Goal: Task Accomplishment & Management: Manage account settings

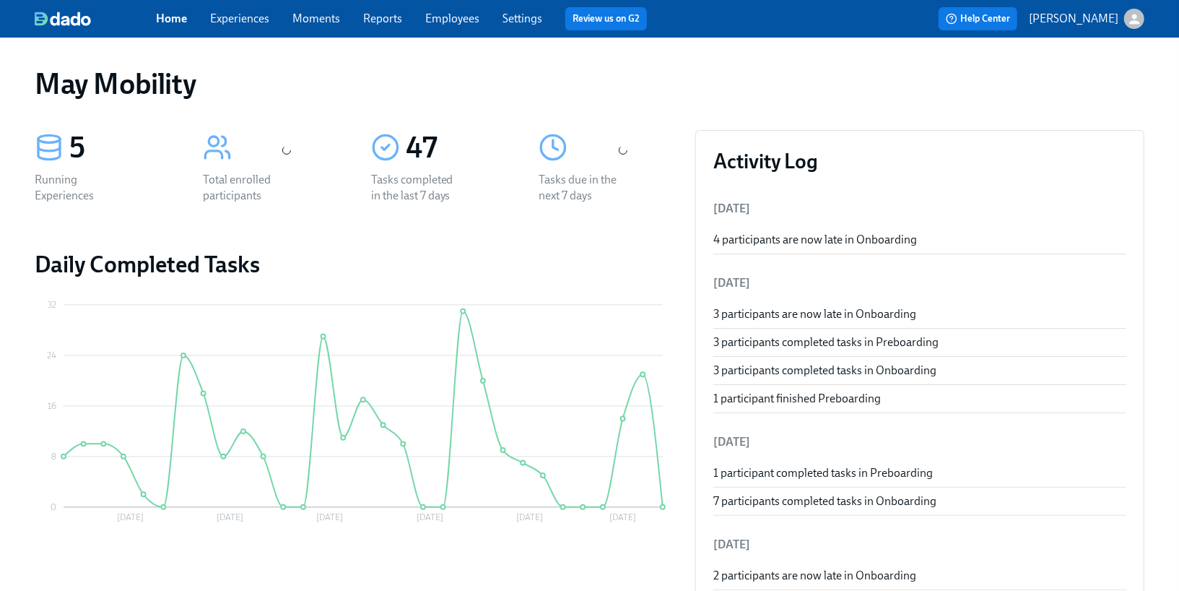
click at [239, 29] on div "Home Experiences Moments Reports Employees Settings Review us on G2" at bounding box center [407, 18] width 503 height 23
click at [239, 21] on link "Experiences" at bounding box center [239, 19] width 59 height 14
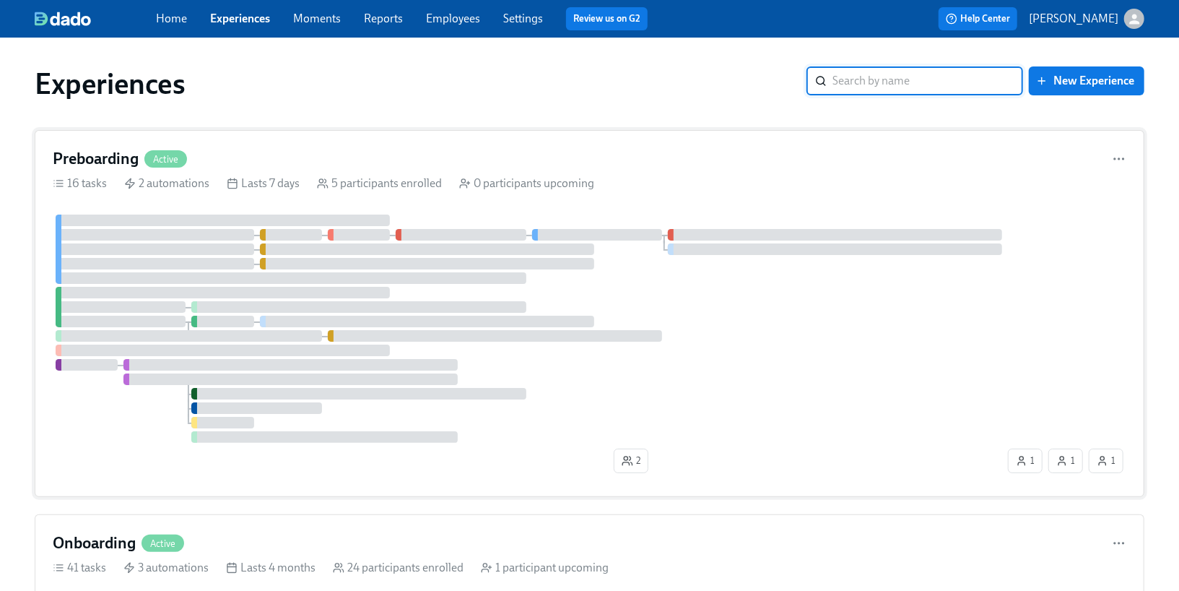
click at [232, 149] on div "Preboarding Active" at bounding box center [590, 159] width 1074 height 22
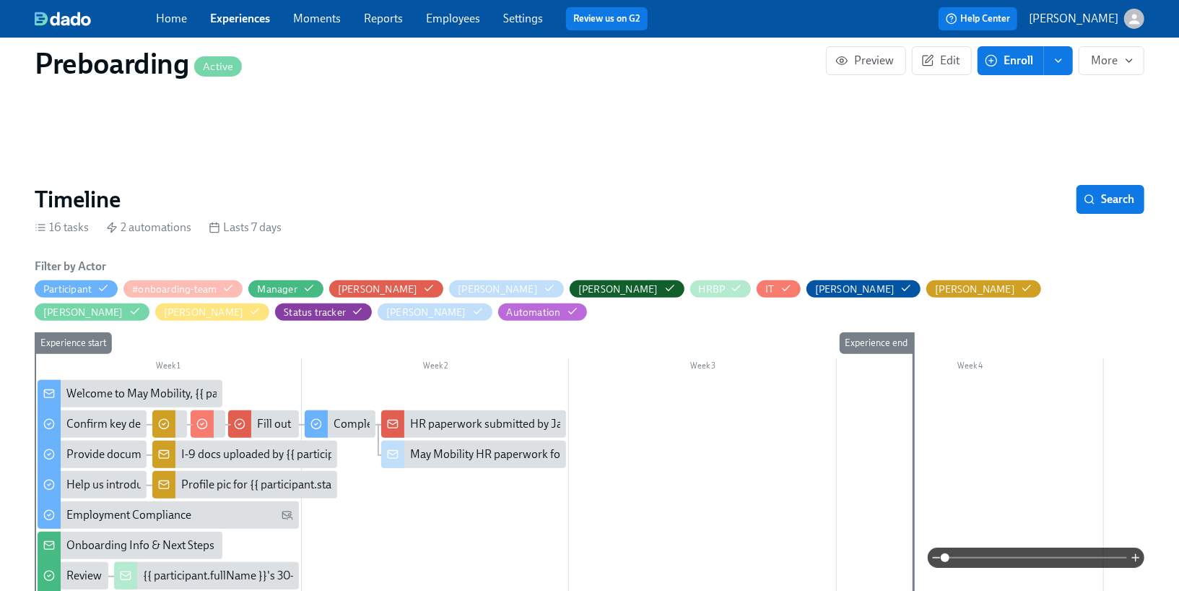
scroll to position [207, 0]
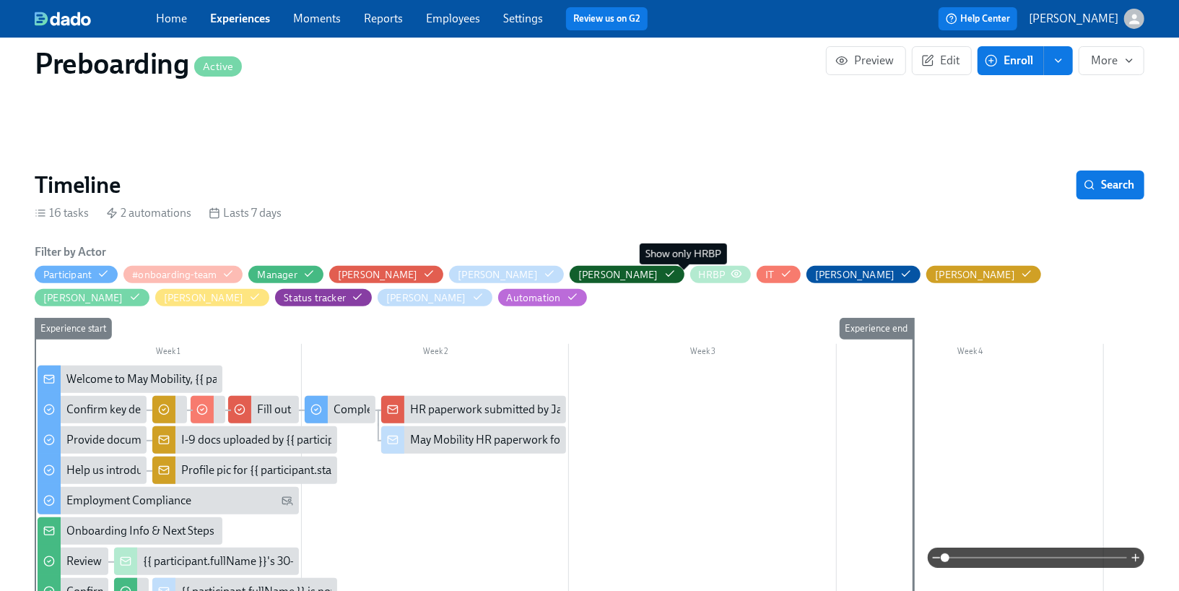
click at [731, 277] on icon "button" at bounding box center [737, 274] width 12 height 12
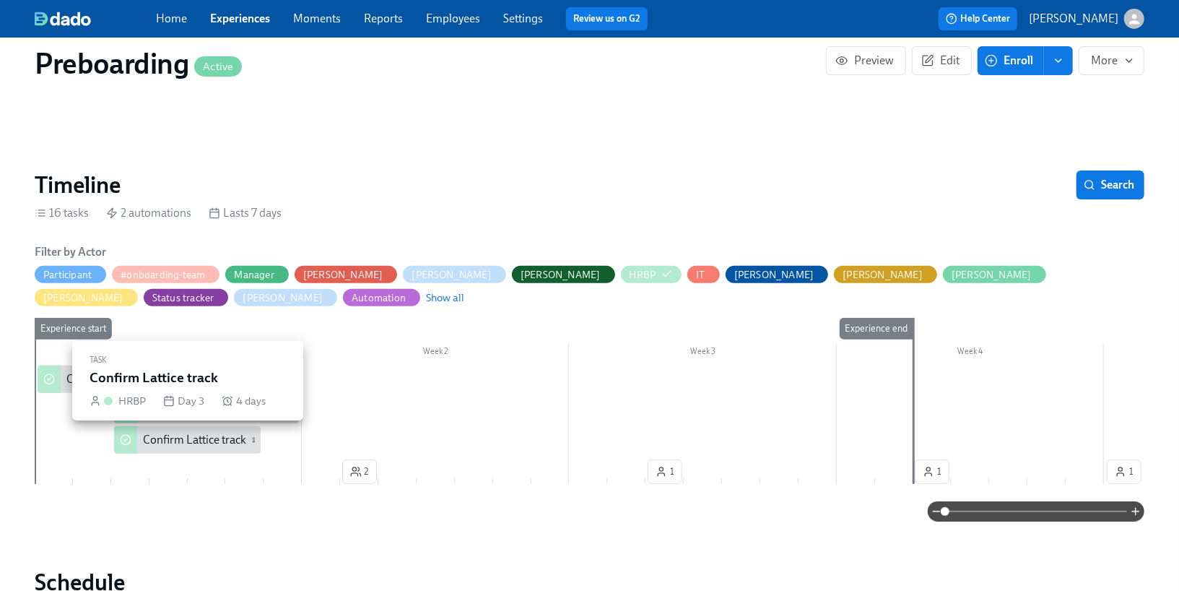
click at [202, 446] on div "Confirm Lattice track" at bounding box center [194, 440] width 103 height 16
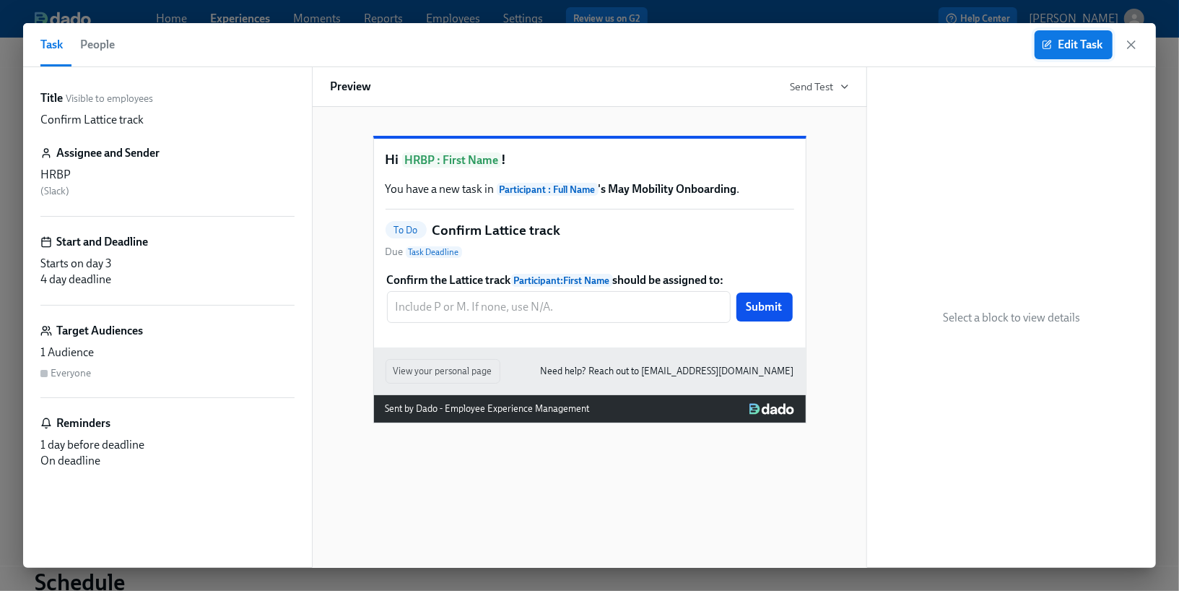
click at [1051, 48] on icon "button" at bounding box center [1047, 45] width 10 height 10
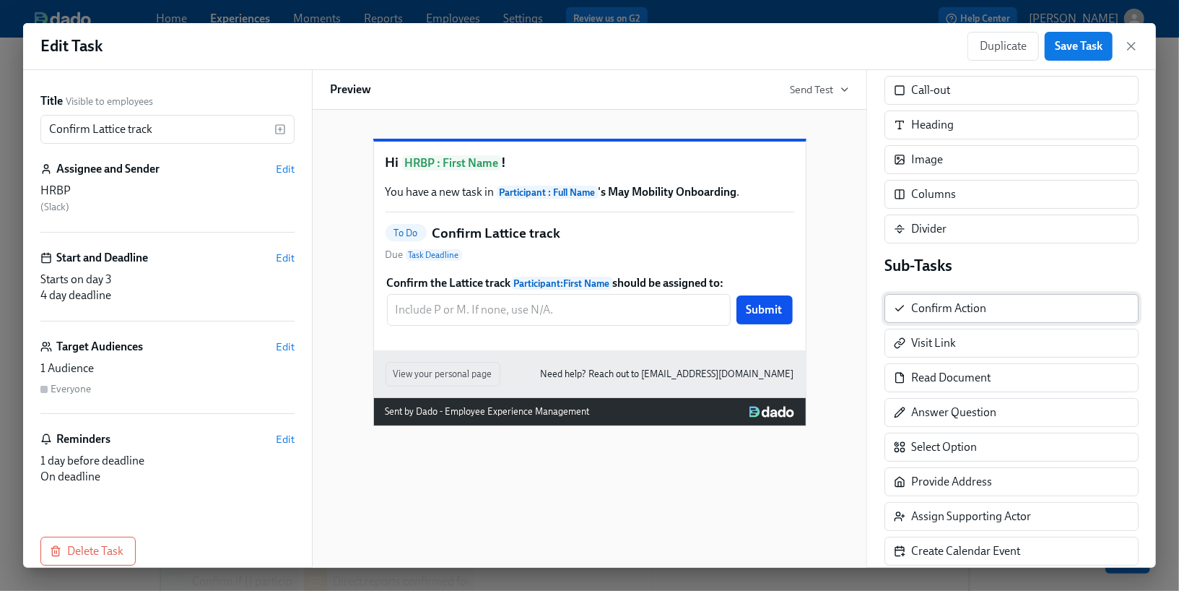
scroll to position [110, 0]
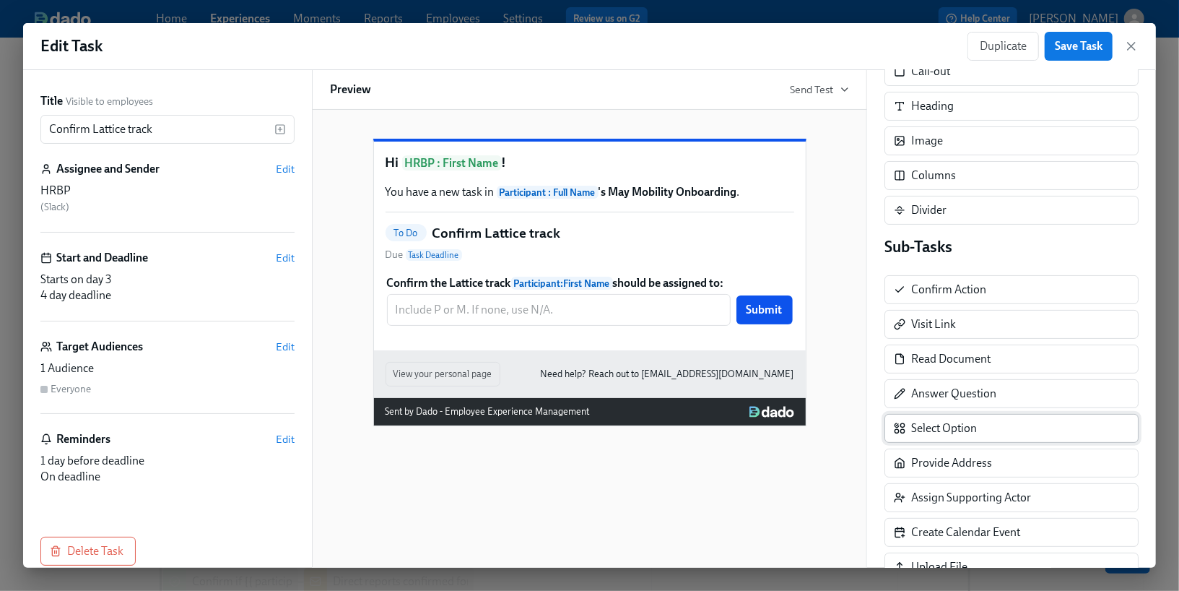
click at [1000, 432] on div "Select Option" at bounding box center [1012, 428] width 254 height 29
drag, startPoint x: 1000, startPoint y: 432, endPoint x: 729, endPoint y: 387, distance: 273.8
click at [729, 387] on div "Title Visible to employees Confirm Lattice track ​ Assignee and Sender Edit HRB…" at bounding box center [589, 319] width 1133 height 498
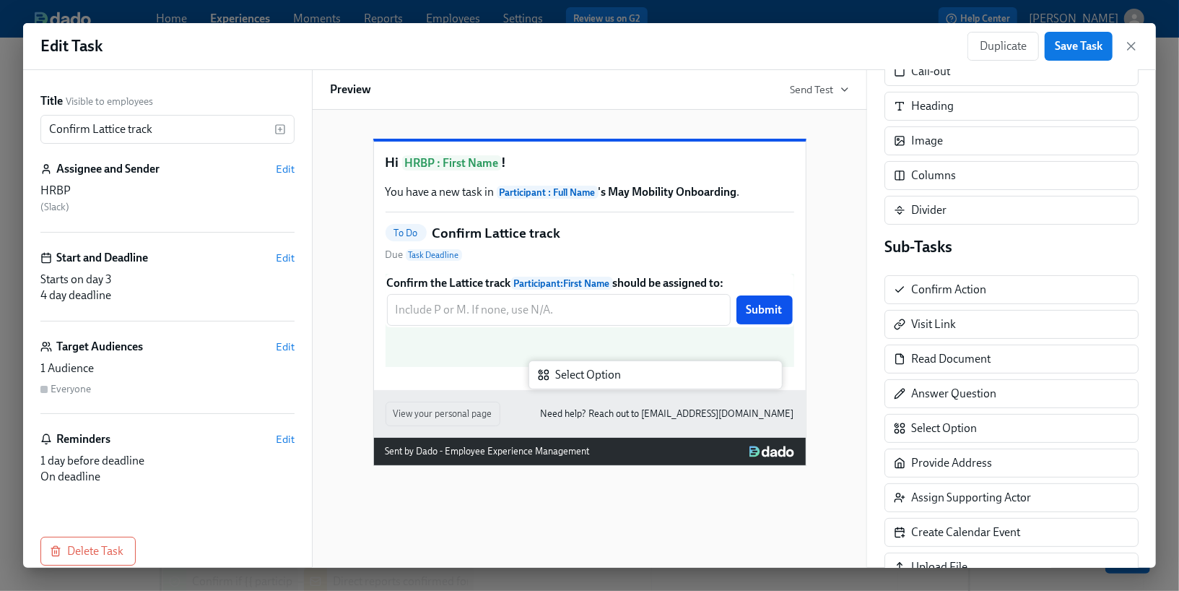
drag, startPoint x: 934, startPoint y: 428, endPoint x: 570, endPoint y: 383, distance: 366.6
click at [570, 383] on div "Title Visible to employees Confirm Lattice track ​ Assignee and Sender Edit HRB…" at bounding box center [589, 319] width 1133 height 498
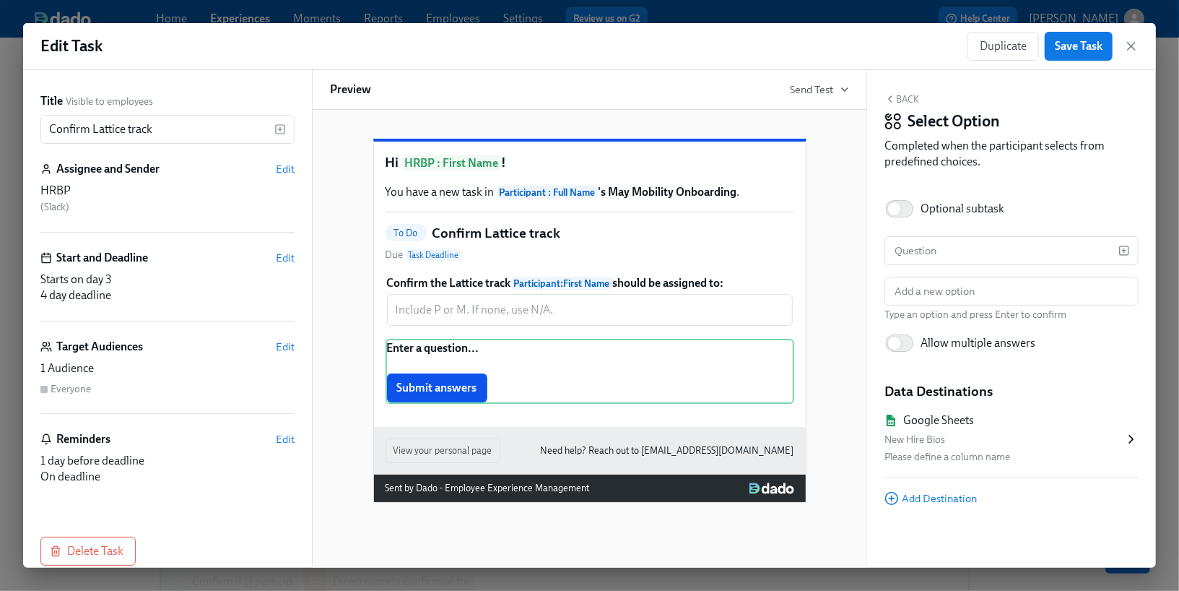
click at [909, 103] on button "Back" at bounding box center [902, 99] width 35 height 12
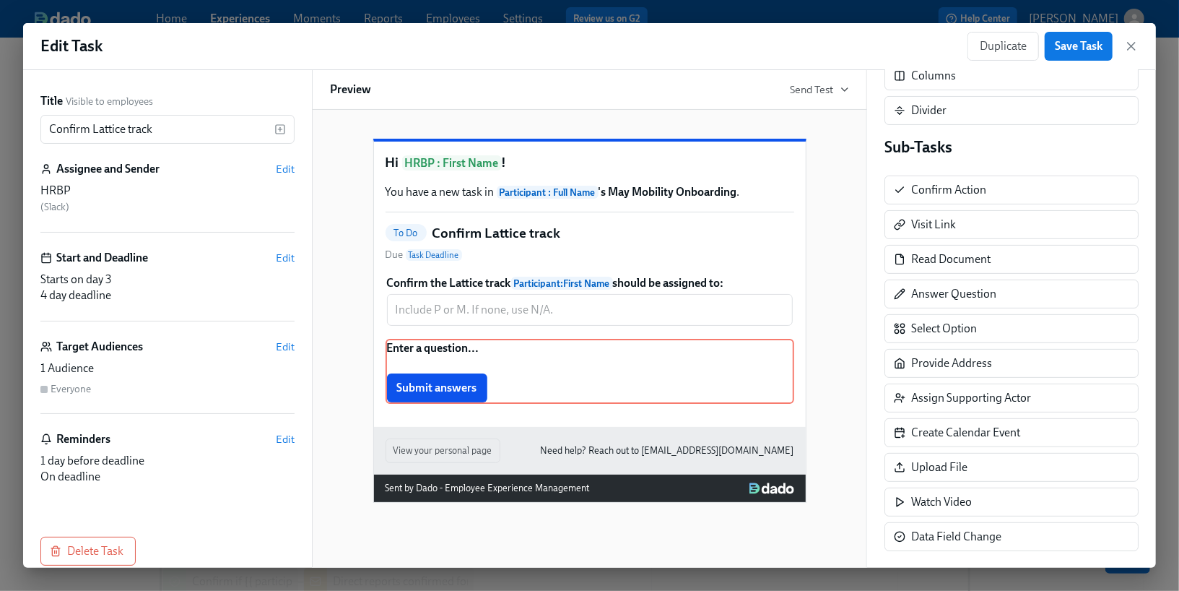
scroll to position [215, 0]
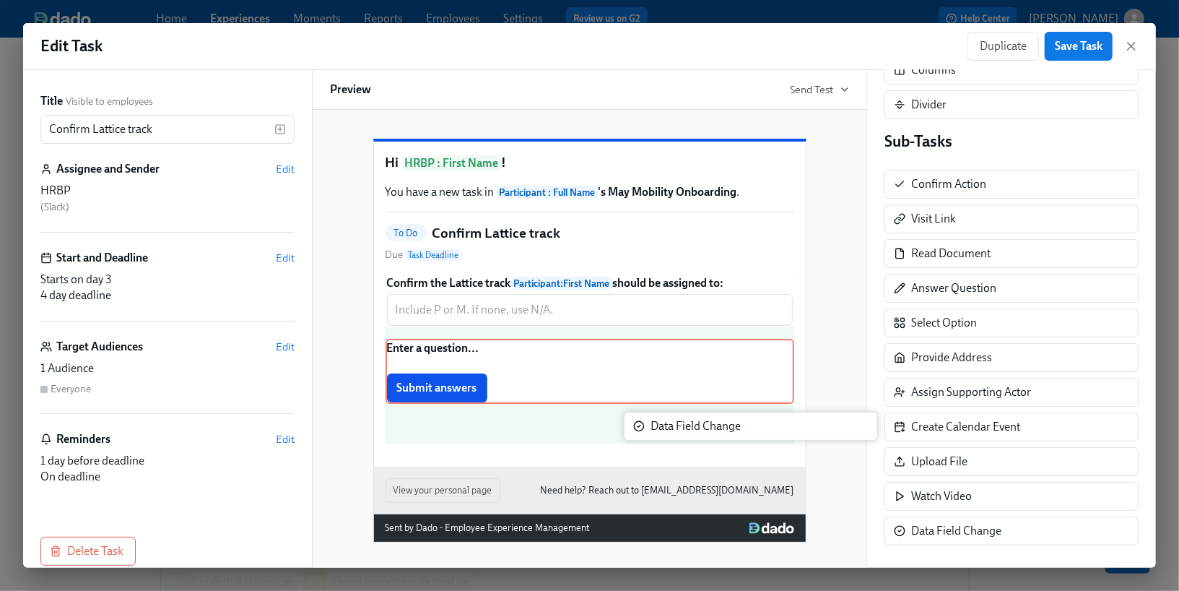
drag, startPoint x: 969, startPoint y: 531, endPoint x: 702, endPoint y: 435, distance: 283.7
click at [702, 435] on div "Title Visible to employees Confirm Lattice track ​ Assignee and Sender Edit HRB…" at bounding box center [589, 319] width 1133 height 498
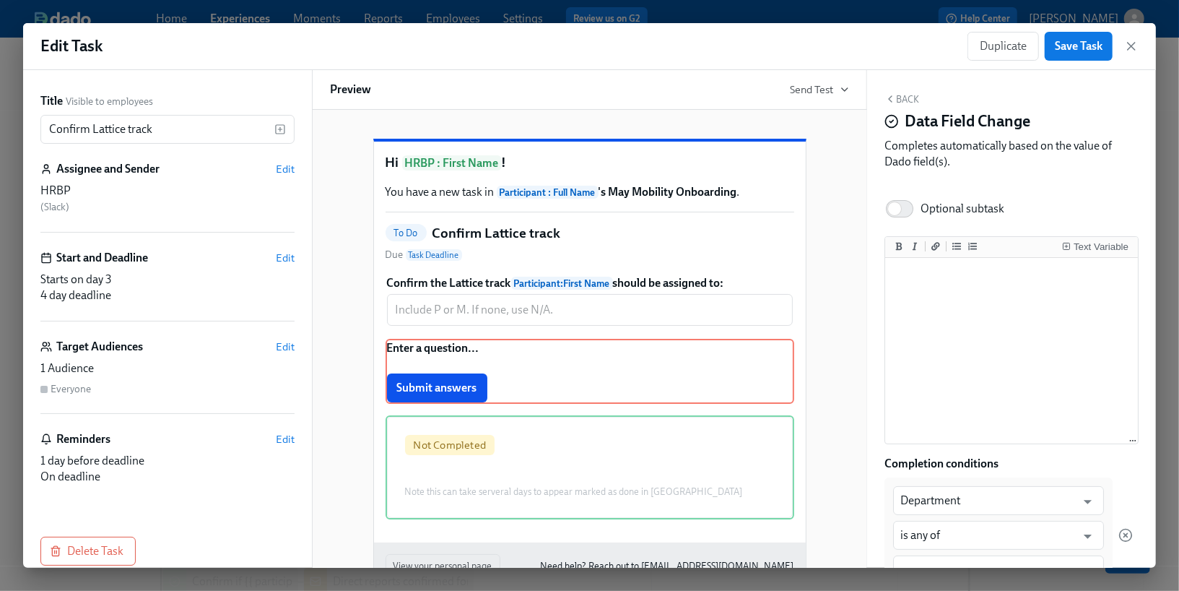
click at [901, 99] on button "Back" at bounding box center [902, 99] width 35 height 12
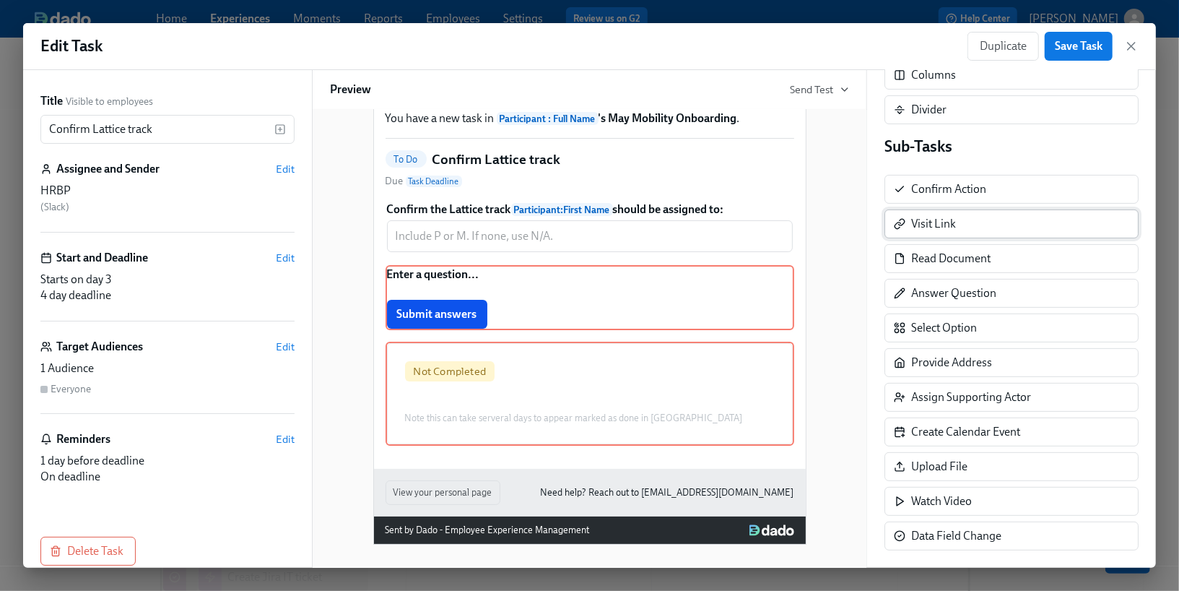
scroll to position [212, 0]
click at [771, 335] on div "Delete" at bounding box center [778, 336] width 27 height 11
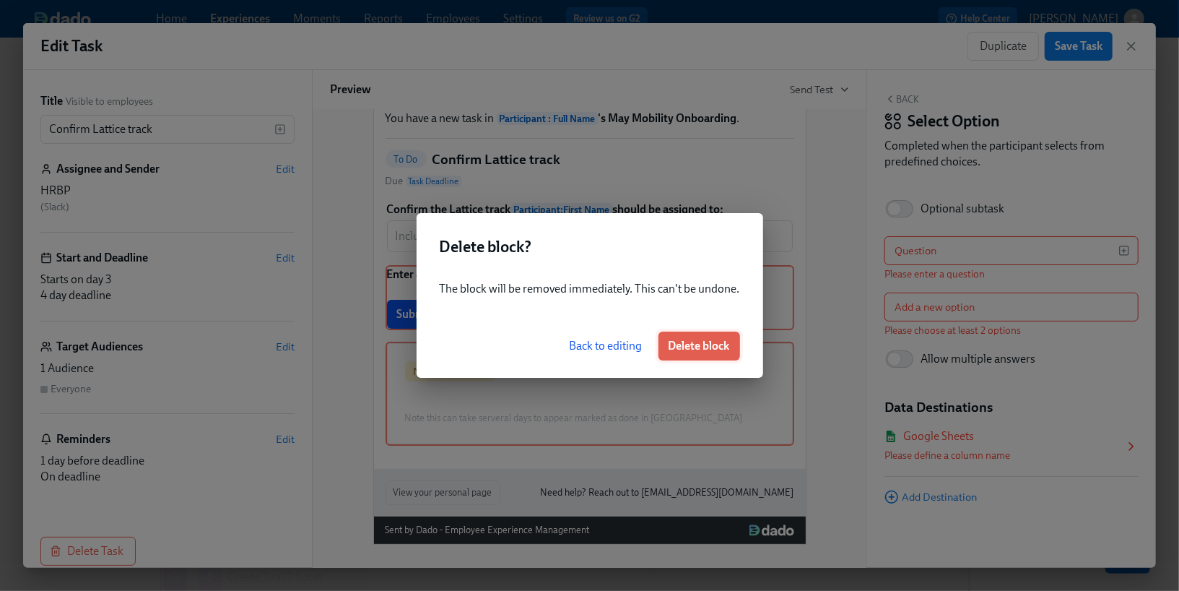
click at [711, 344] on span "Delete block" at bounding box center [699, 346] width 61 height 14
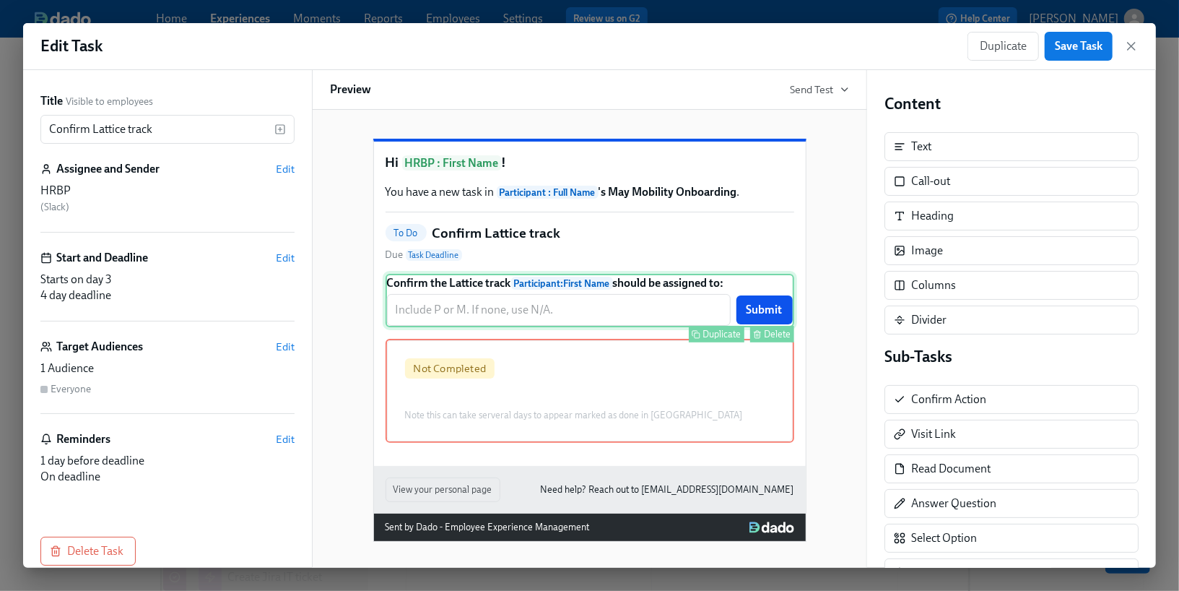
click at [490, 310] on div "Confirm the Lattice track Participant : First Name should be assigned to: ​ Sub…" at bounding box center [590, 300] width 409 height 53
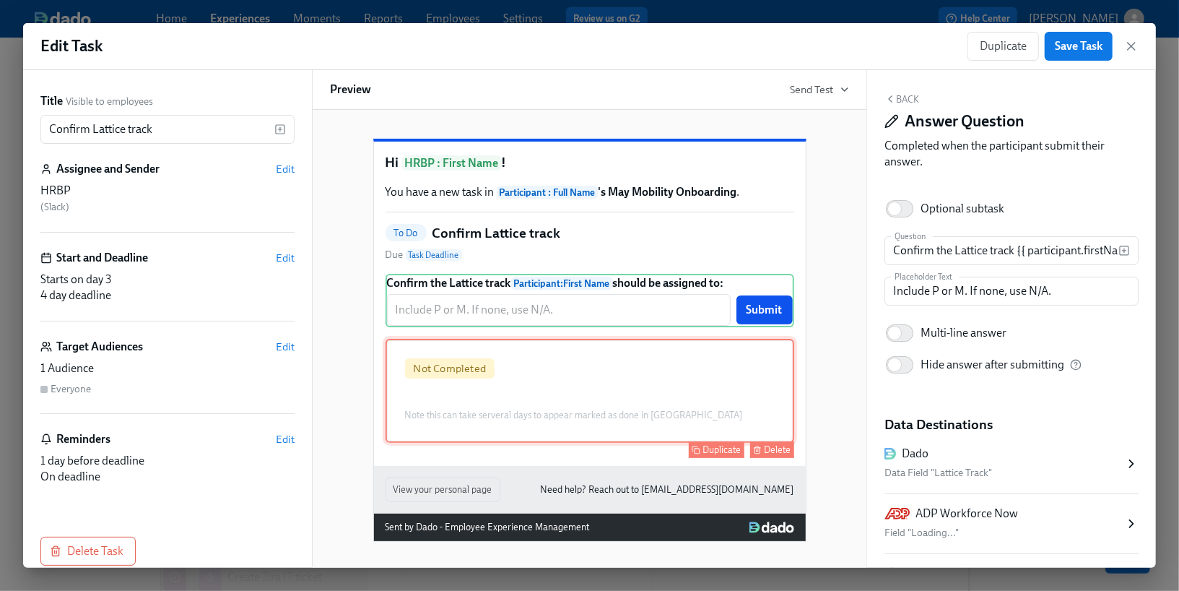
click at [772, 458] on button "Delete" at bounding box center [772, 449] width 44 height 17
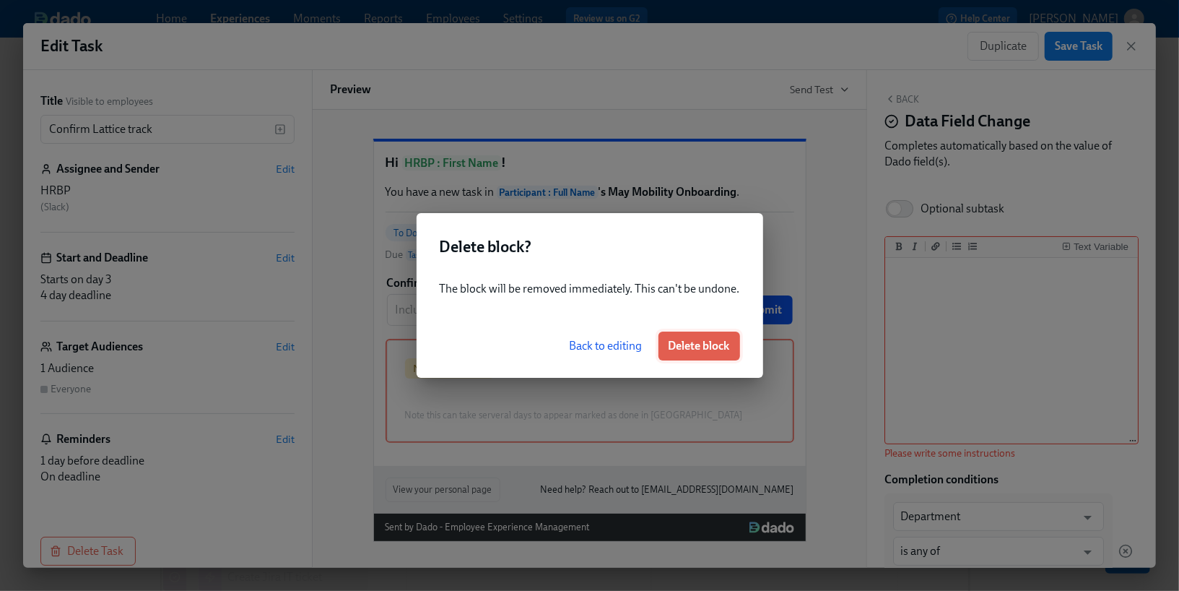
click at [695, 337] on button "Delete block" at bounding box center [700, 345] width 82 height 29
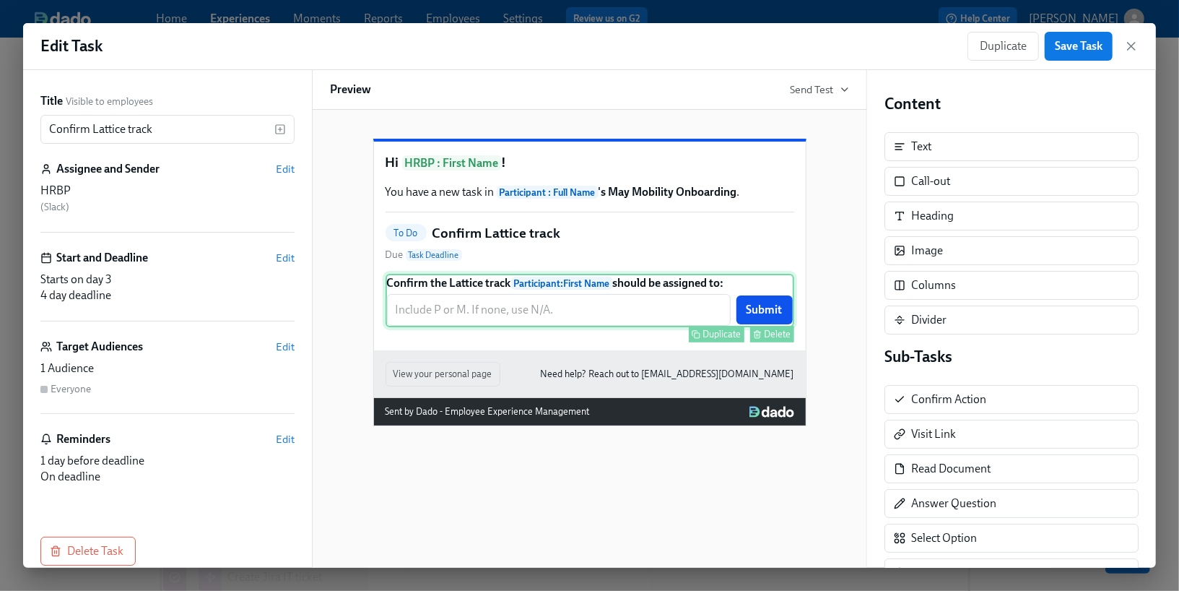
click at [606, 327] on div "Confirm the Lattice track Participant : First Name should be assigned to: ​ Sub…" at bounding box center [590, 300] width 409 height 53
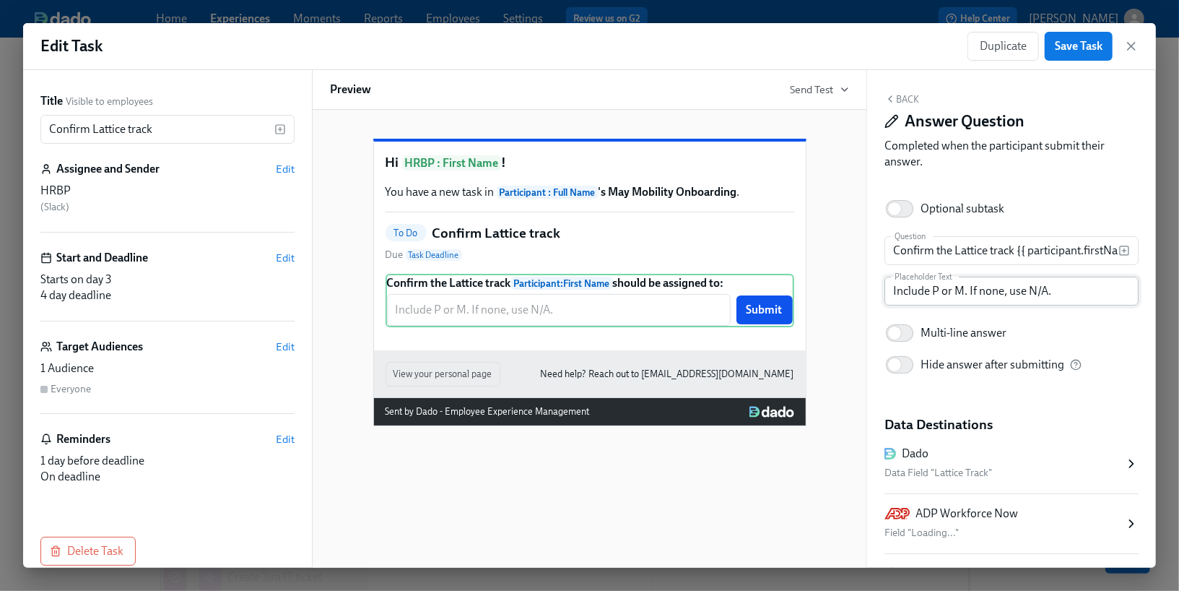
click at [933, 290] on input "Include P or M. If none, use N/A." at bounding box center [1012, 291] width 254 height 29
type input "Include S, P or M. If none, use N/A."
click at [1086, 48] on span "Save Task" at bounding box center [1079, 46] width 48 height 14
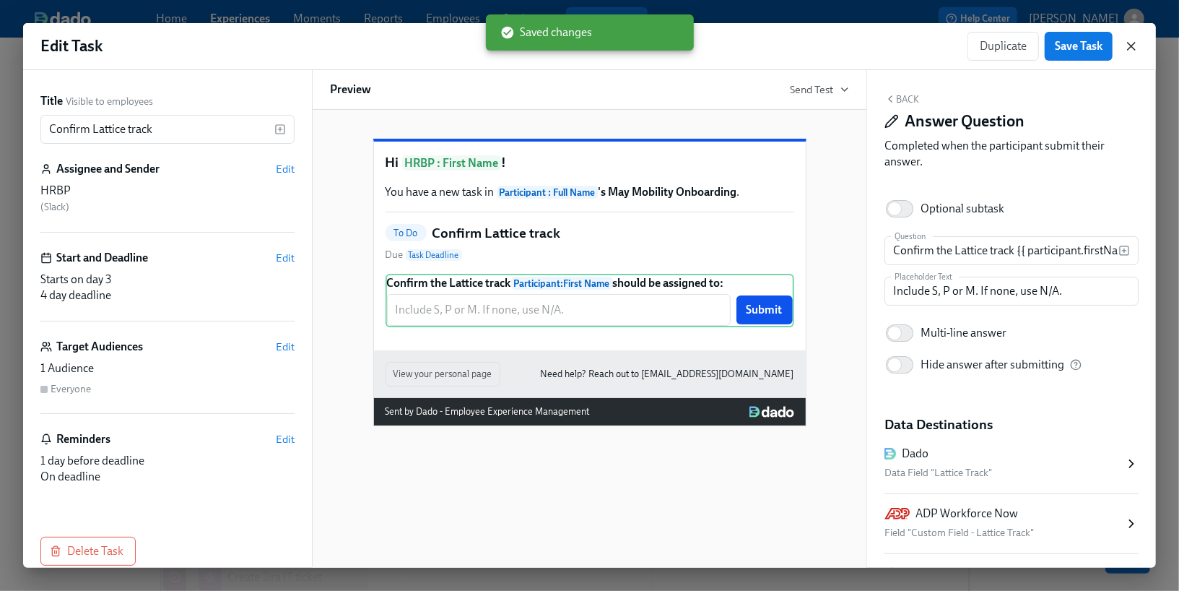
click at [1127, 52] on icon "button" at bounding box center [1131, 46] width 14 height 14
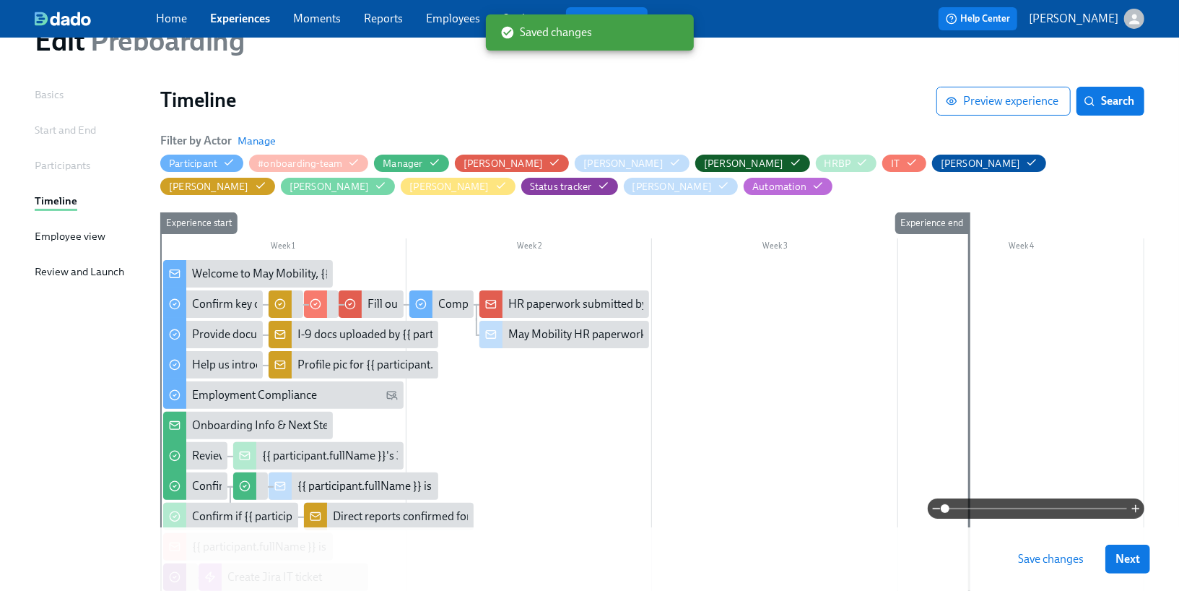
click at [1031, 557] on span "Save changes" at bounding box center [1051, 559] width 66 height 14
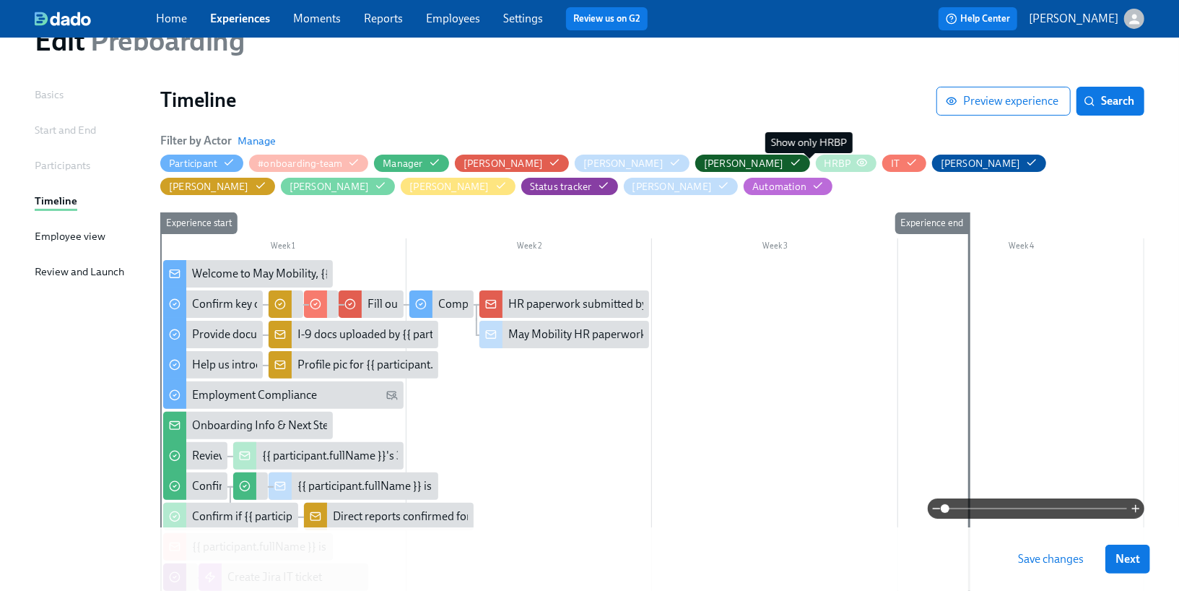
click at [857, 165] on icon "button" at bounding box center [863, 163] width 12 height 12
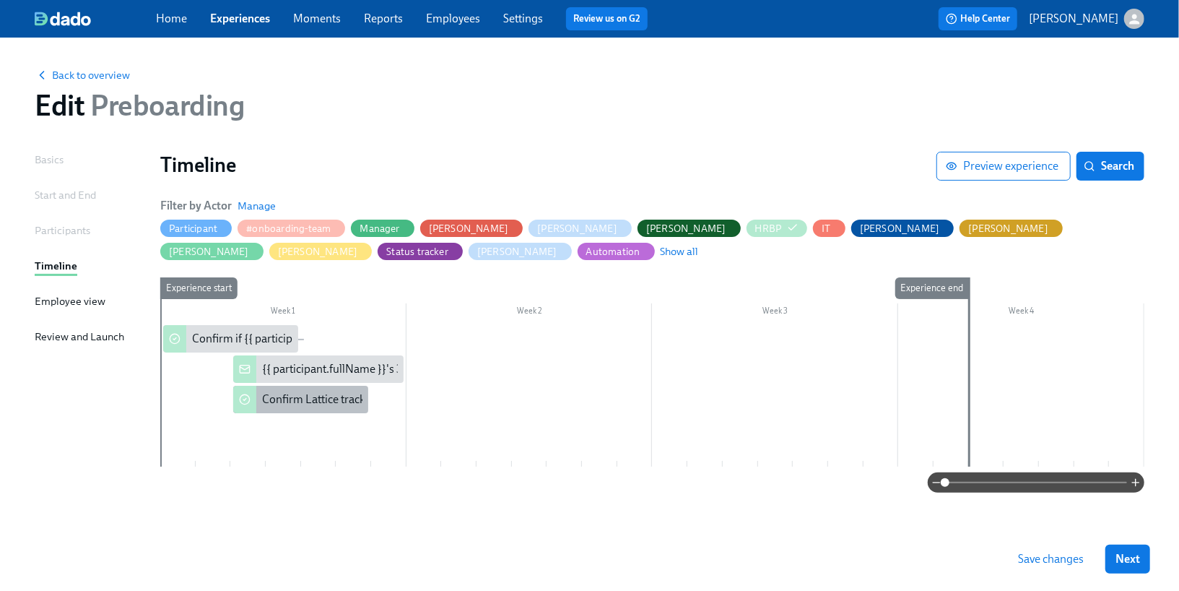
click at [255, 399] on div at bounding box center [244, 399] width 23 height 27
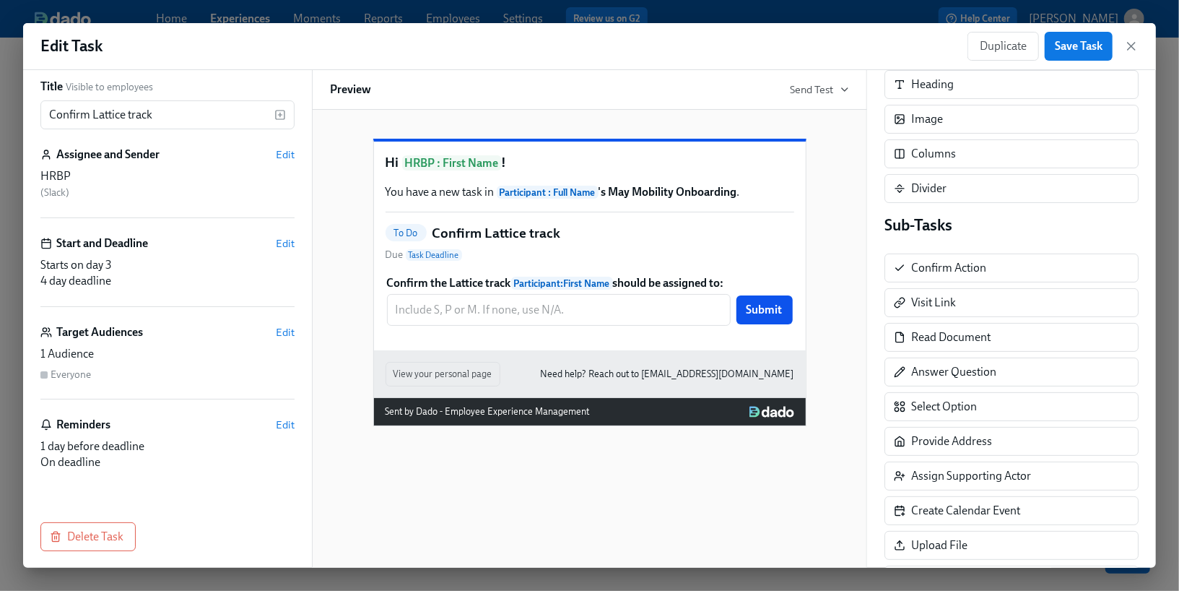
scroll to position [215, 0]
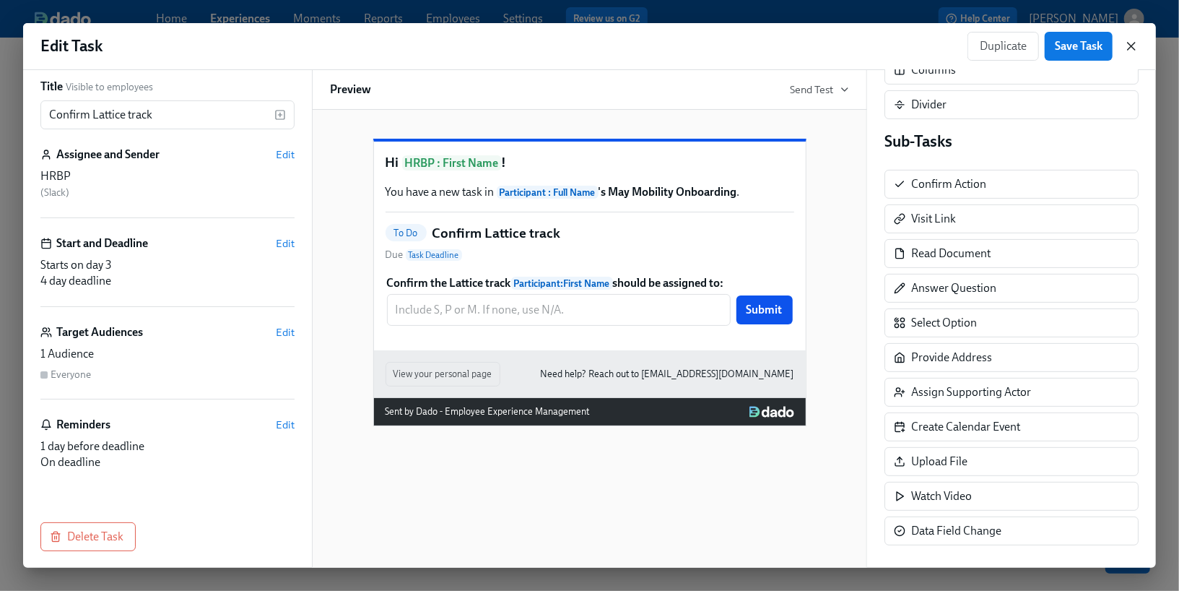
click at [1129, 45] on icon "button" at bounding box center [1131, 46] width 14 height 14
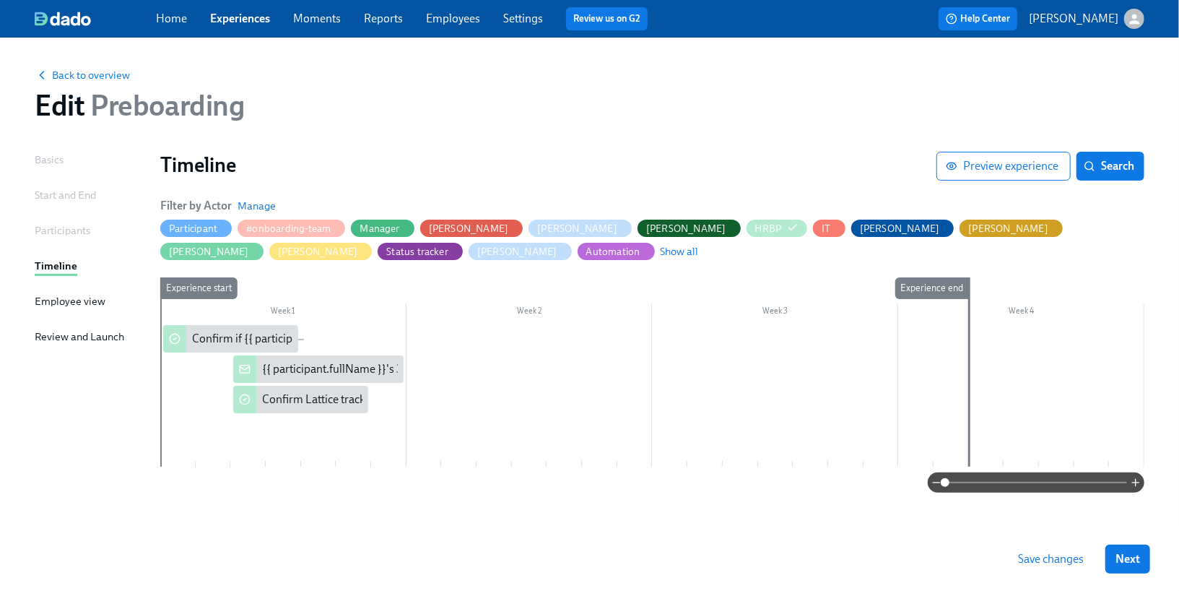
click at [233, 23] on link "Experiences" at bounding box center [240, 19] width 60 height 14
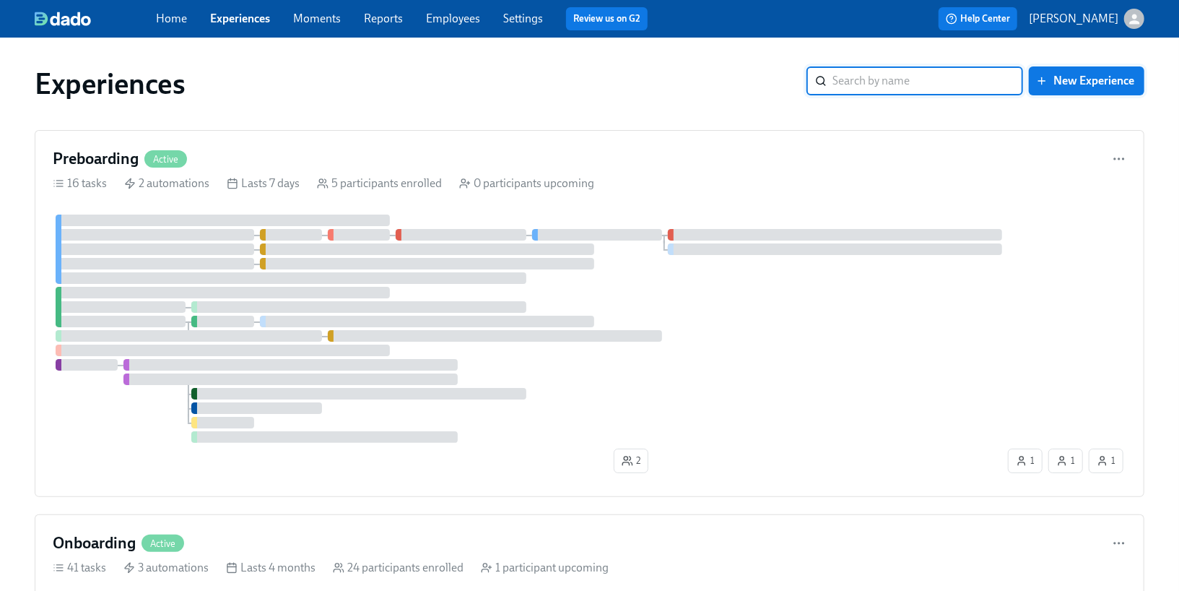
click at [1089, 87] on span "New Experience" at bounding box center [1086, 81] width 95 height 14
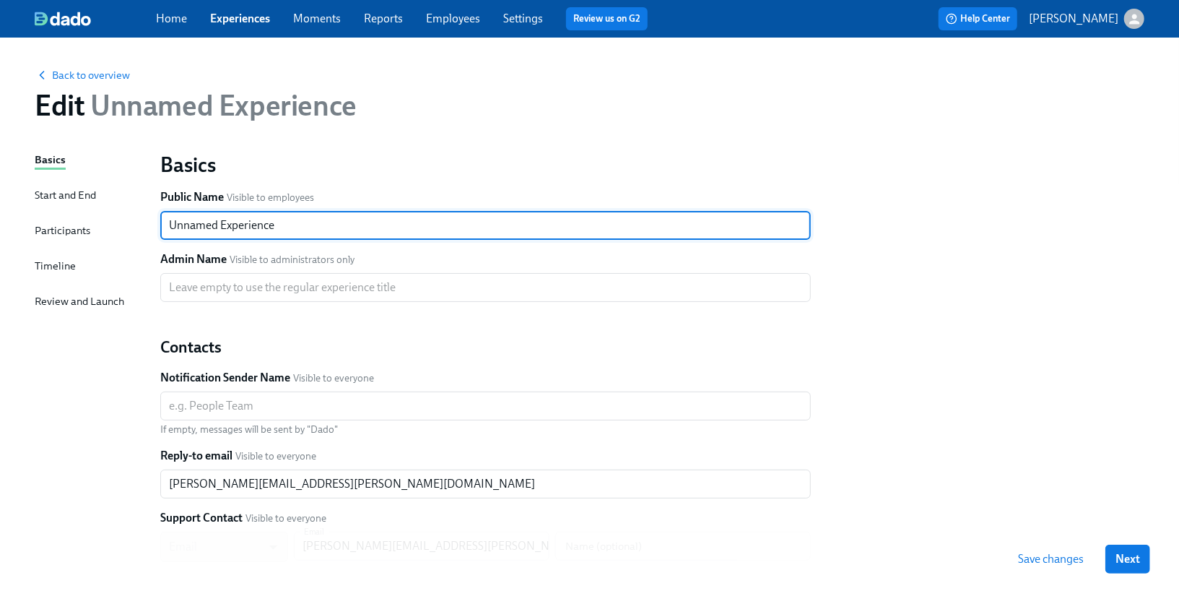
drag, startPoint x: 302, startPoint y: 224, endPoint x: 154, endPoint y: 215, distance: 148.3
click at [154, 215] on div "Basics Public Name Visible to employees Unnamed Experience ​ Admin Name Visible…" at bounding box center [486, 424] width 668 height 562
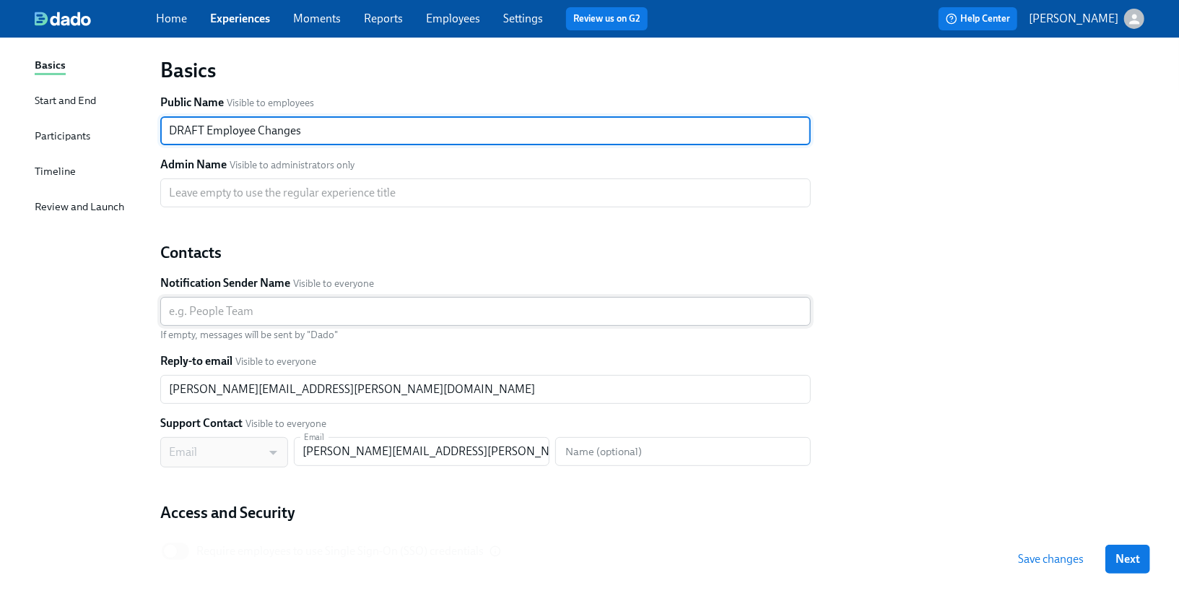
scroll to position [99, 0]
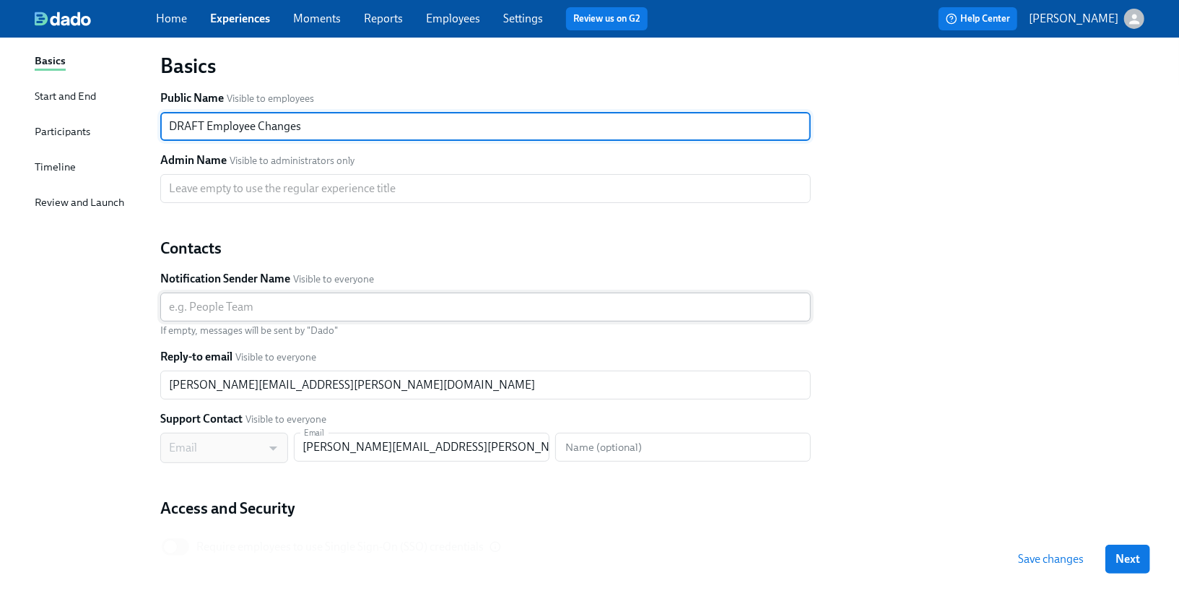
type input "DRAFT Employee Changes"
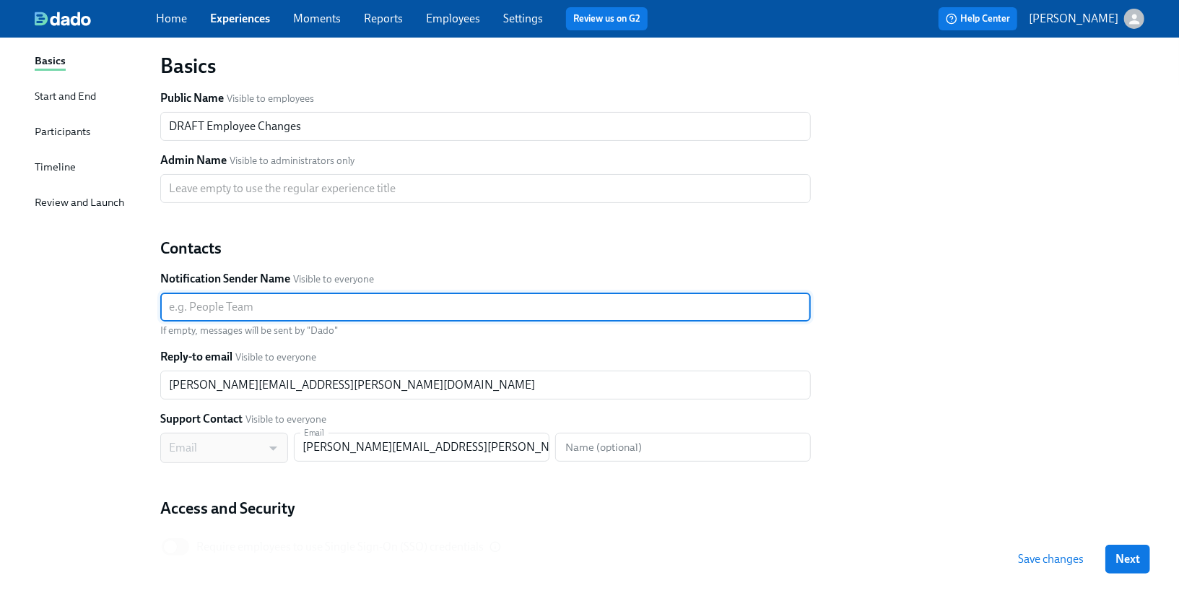
click at [204, 314] on input "text" at bounding box center [485, 306] width 651 height 29
type input "[PERSON_NAME]"
drag, startPoint x: 290, startPoint y: 303, endPoint x: 94, endPoint y: 291, distance: 196.1
click at [94, 291] on div "Basics Start and End Participants Timeline Review and Launch Basics Public Name…" at bounding box center [590, 342] width 1110 height 579
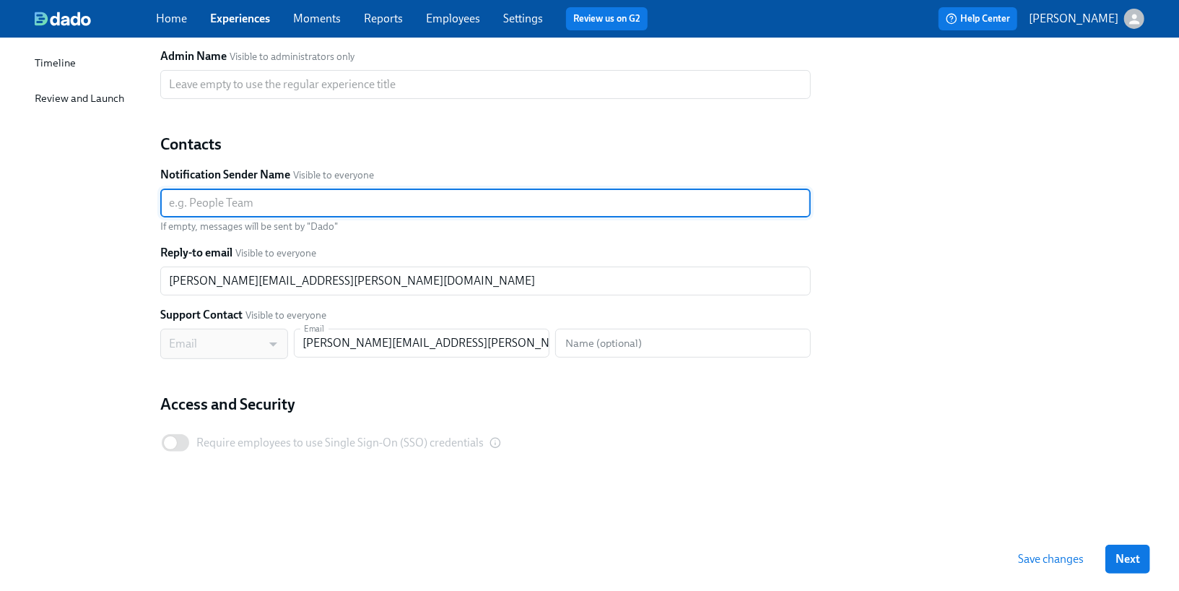
scroll to position [204, 0]
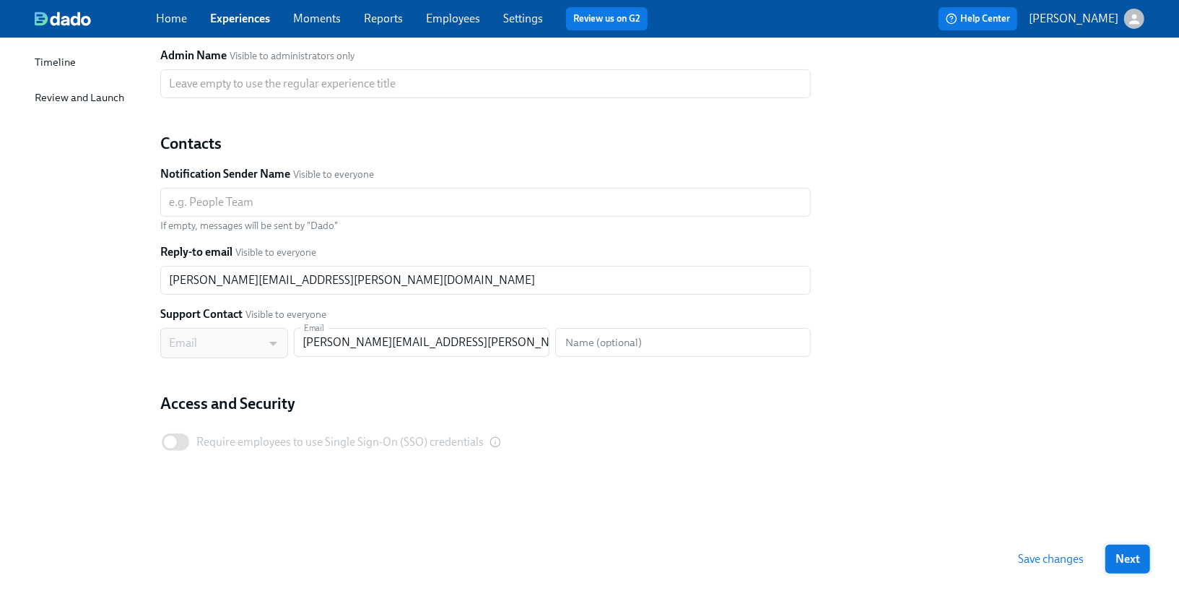
click at [1123, 560] on span "Next" at bounding box center [1128, 559] width 25 height 14
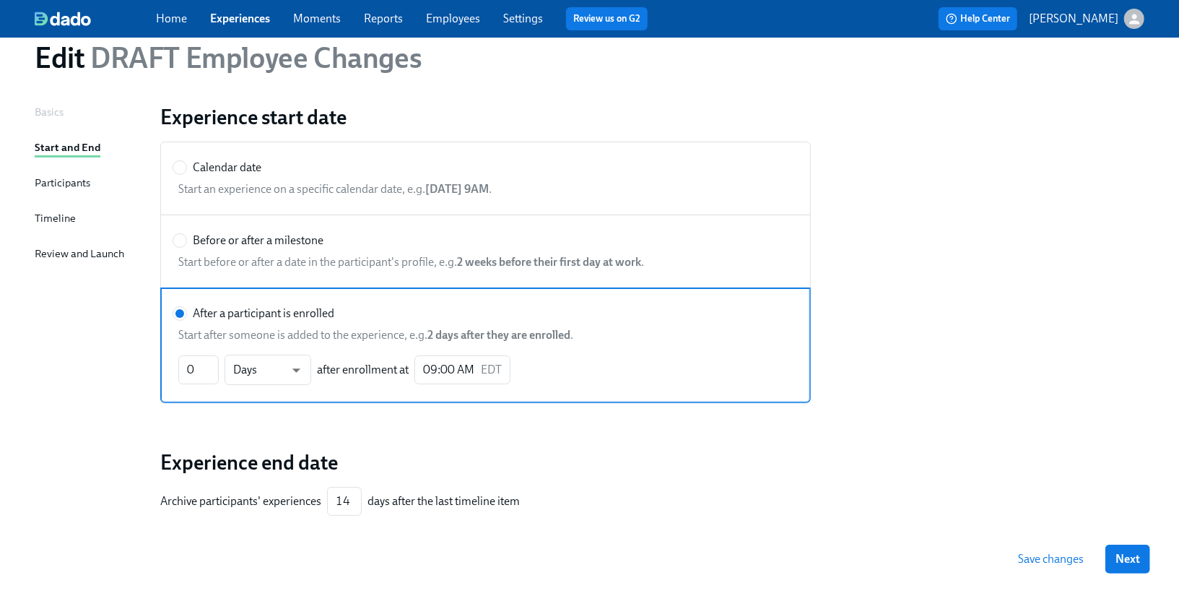
scroll to position [33, 0]
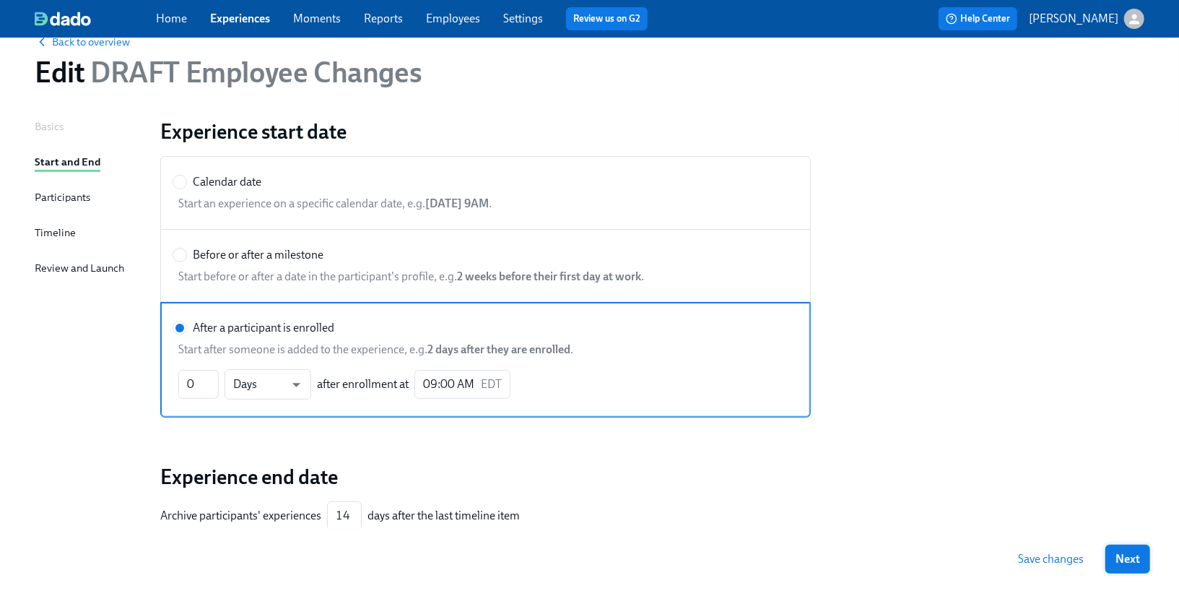
click at [1118, 550] on button "Next" at bounding box center [1128, 559] width 45 height 29
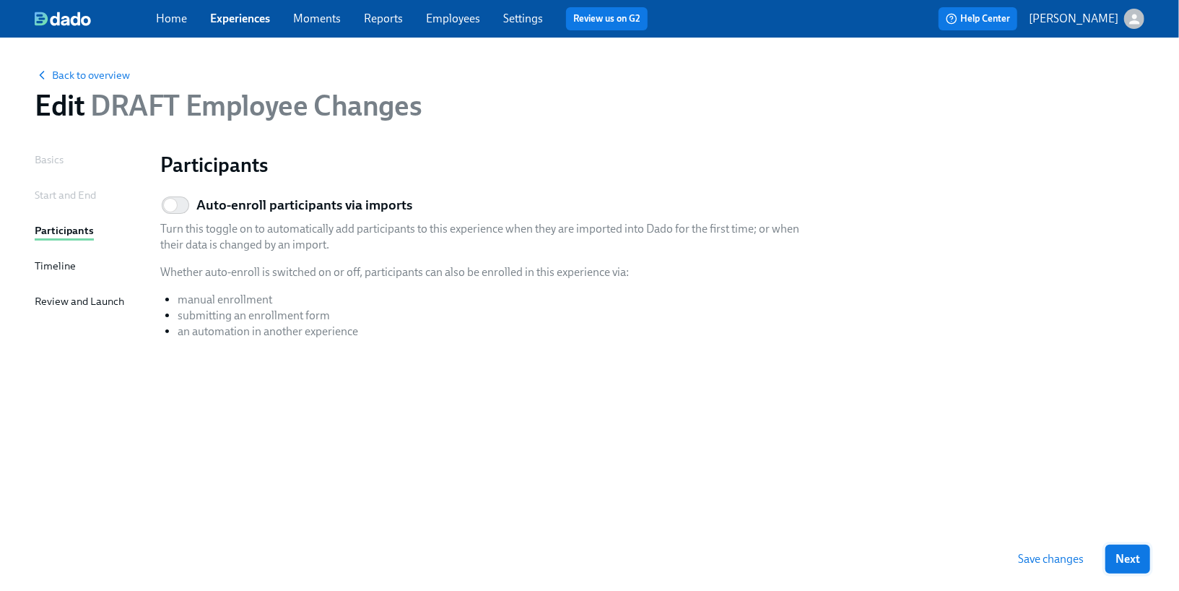
click at [1121, 563] on span "Next" at bounding box center [1128, 559] width 25 height 14
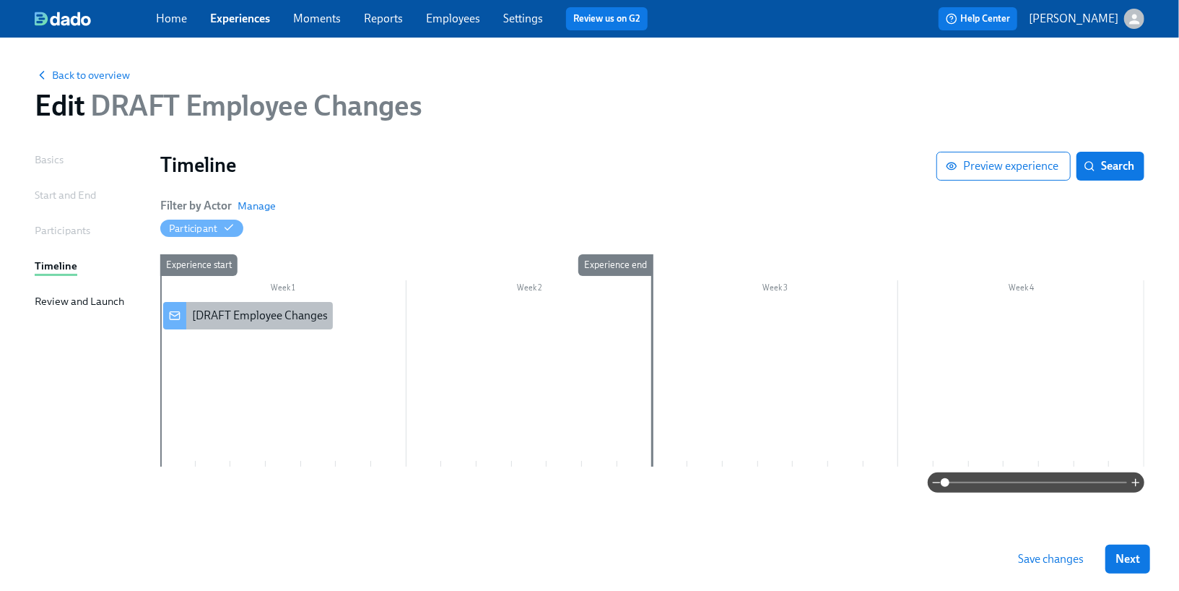
click at [295, 318] on div "[DRAFT Employee Changes] A new experience starts [DATE]!" at bounding box center [341, 316] width 298 height 16
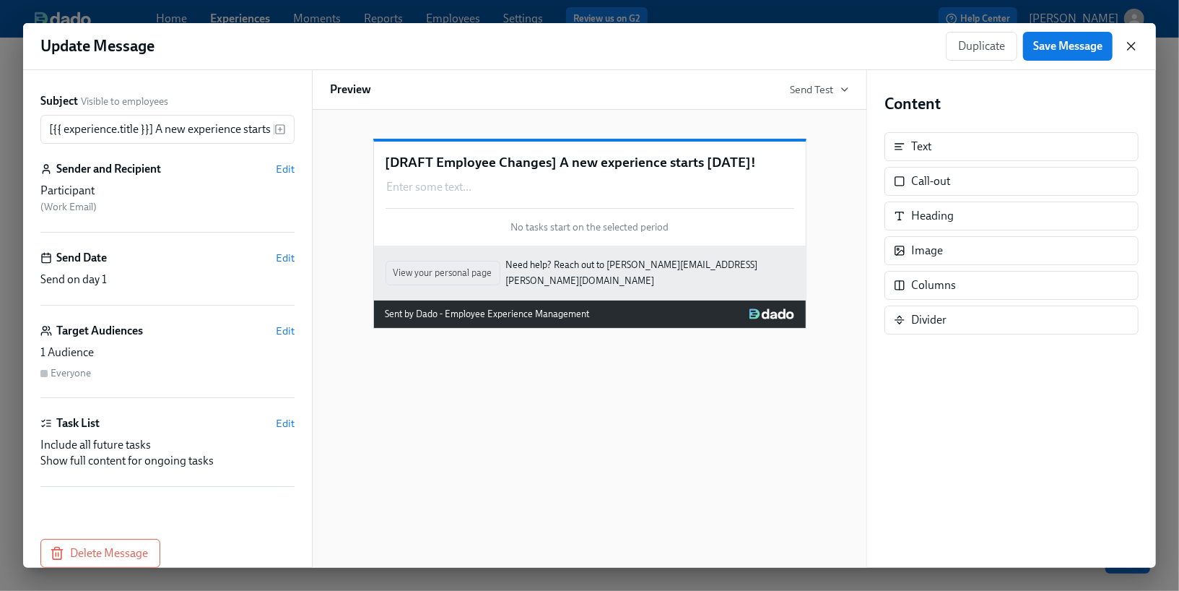
click at [1131, 49] on icon "button" at bounding box center [1131, 46] width 14 height 14
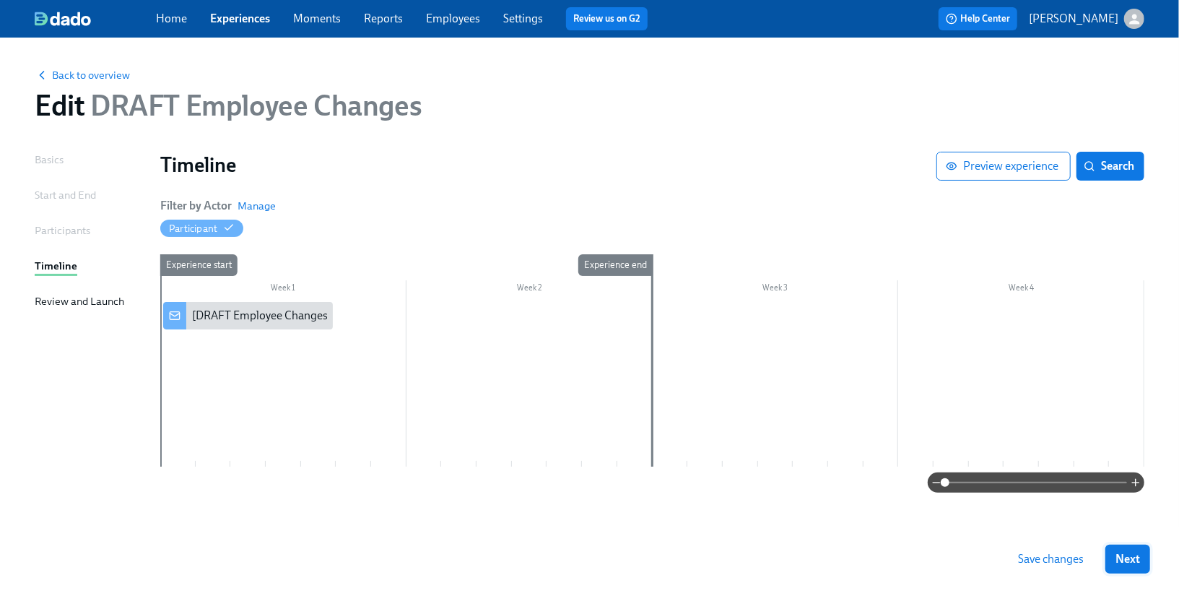
click at [1134, 564] on span "Next" at bounding box center [1128, 559] width 25 height 14
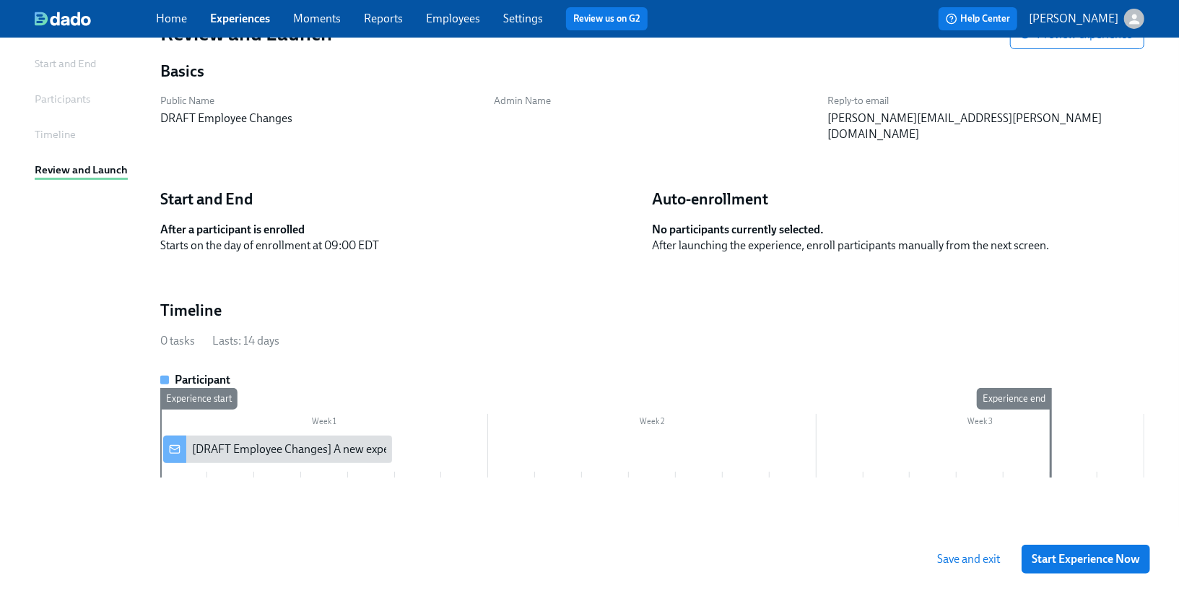
scroll to position [136, 0]
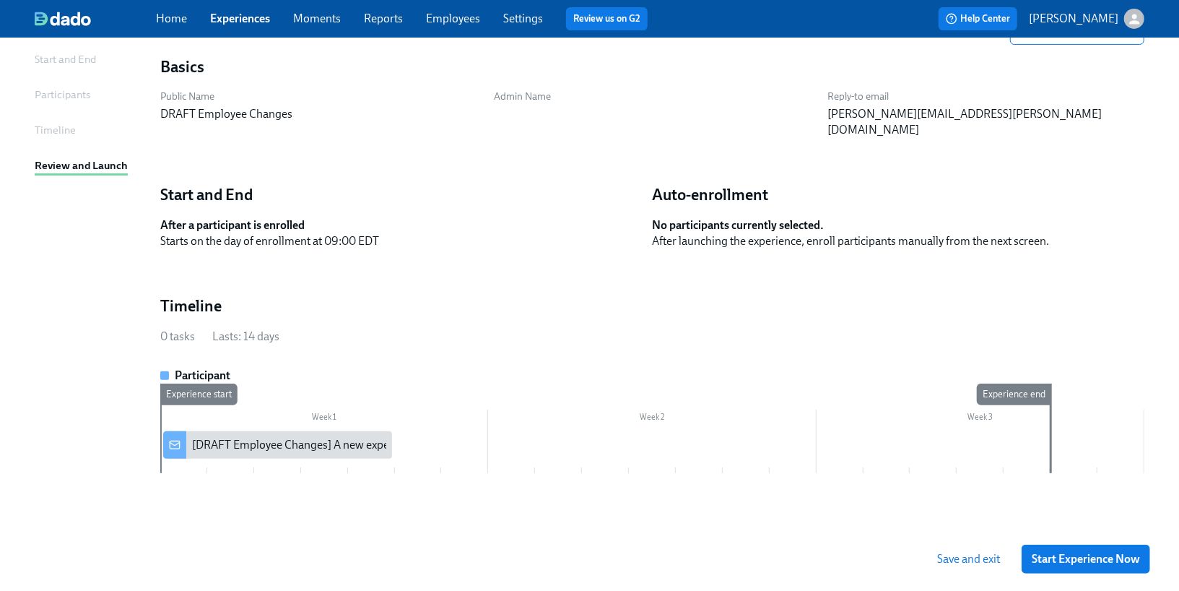
click at [966, 563] on span "Save and exit" at bounding box center [968, 559] width 63 height 14
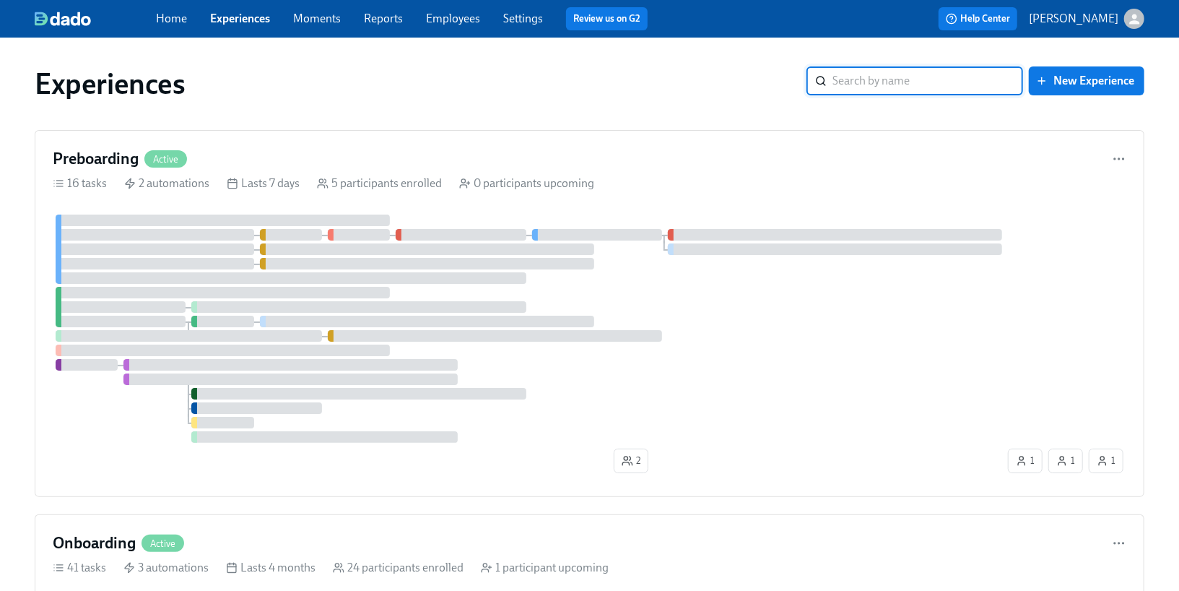
click at [461, 18] on link "Employees" at bounding box center [453, 19] width 54 height 14
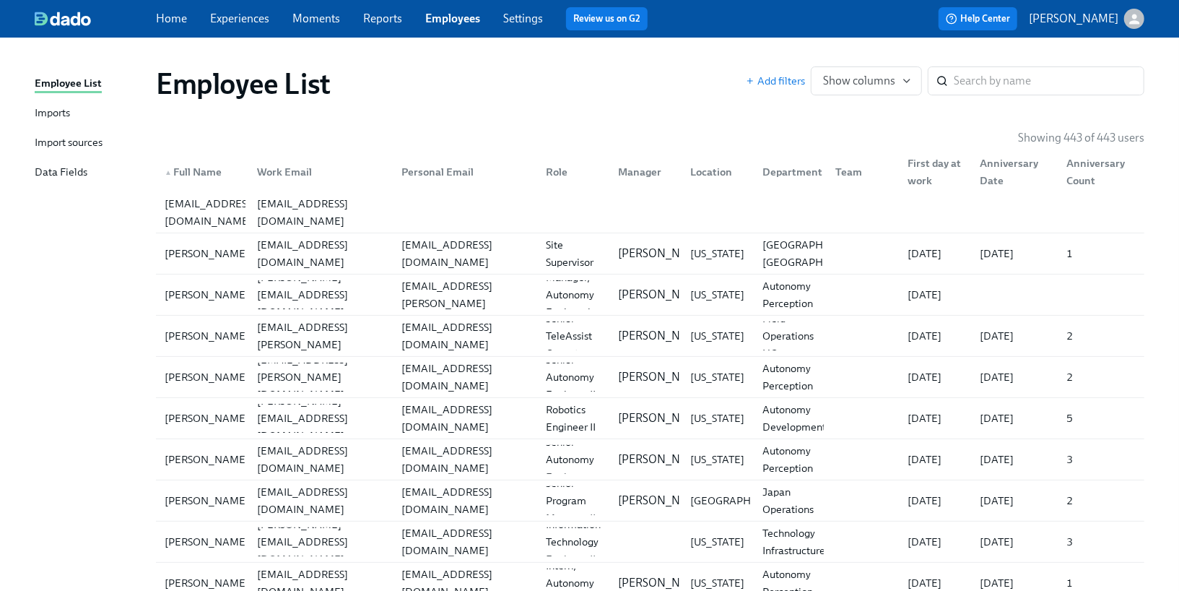
click at [77, 144] on div "Import sources" at bounding box center [69, 143] width 68 height 18
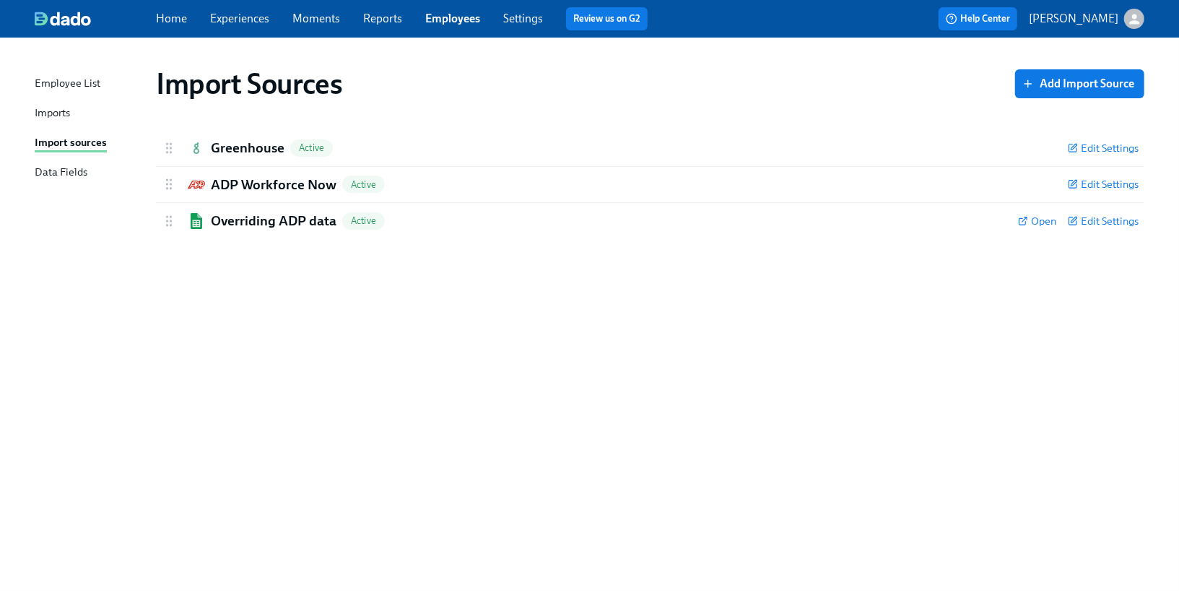
click at [58, 115] on div "Imports" at bounding box center [52, 114] width 35 height 18
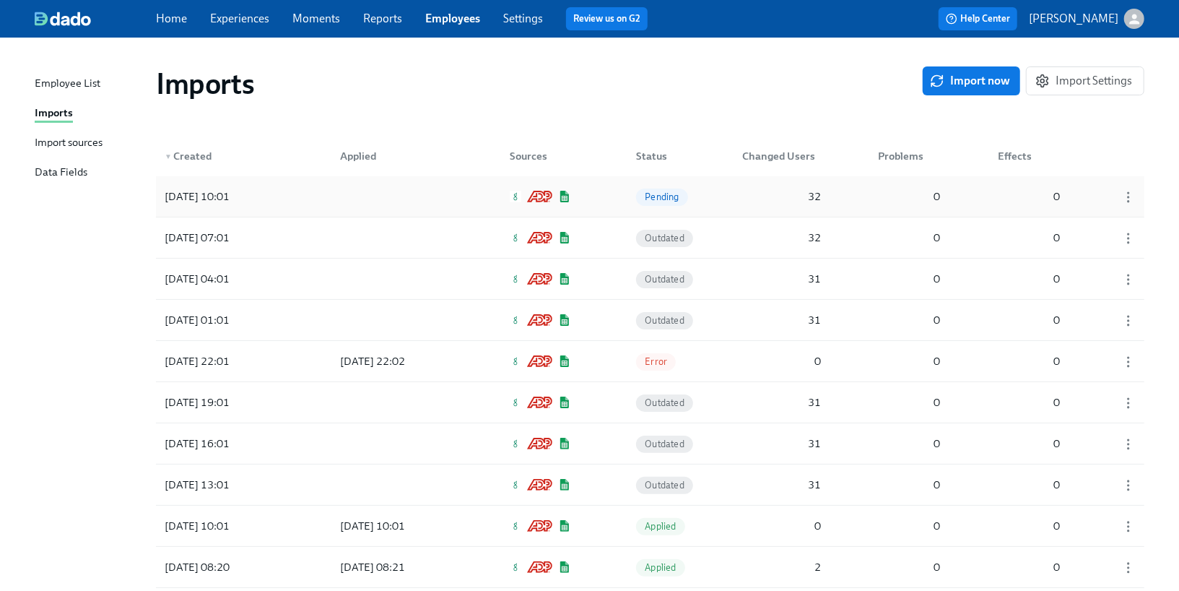
click at [410, 197] on div at bounding box center [394, 196] width 130 height 29
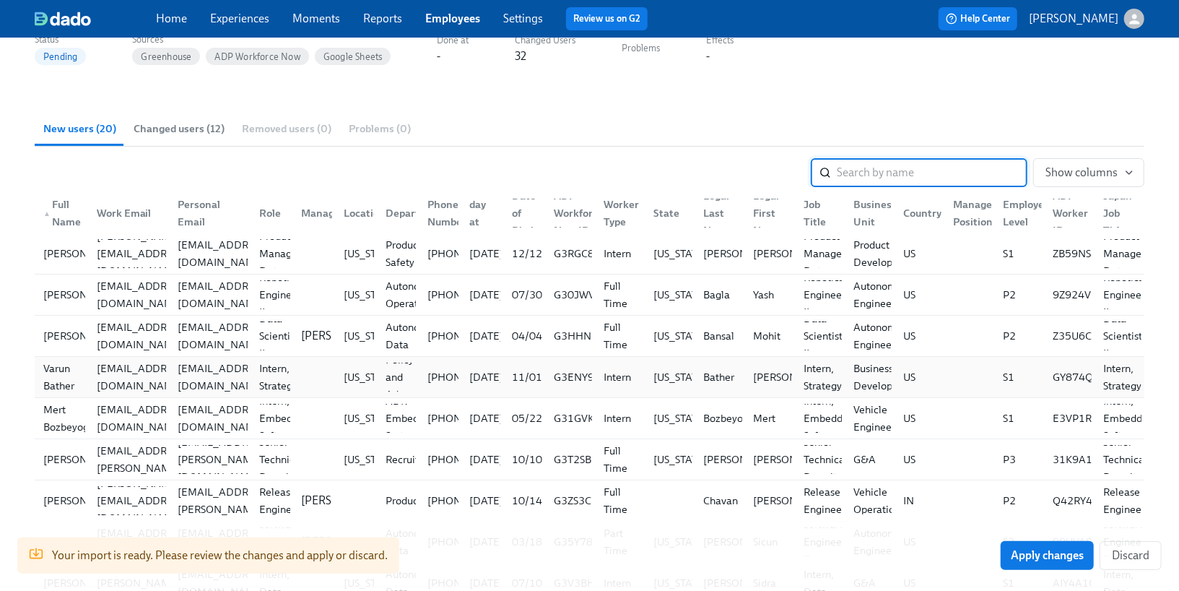
scroll to position [134, 0]
click at [473, 222] on div "First day at work" at bounding box center [482, 214] width 36 height 69
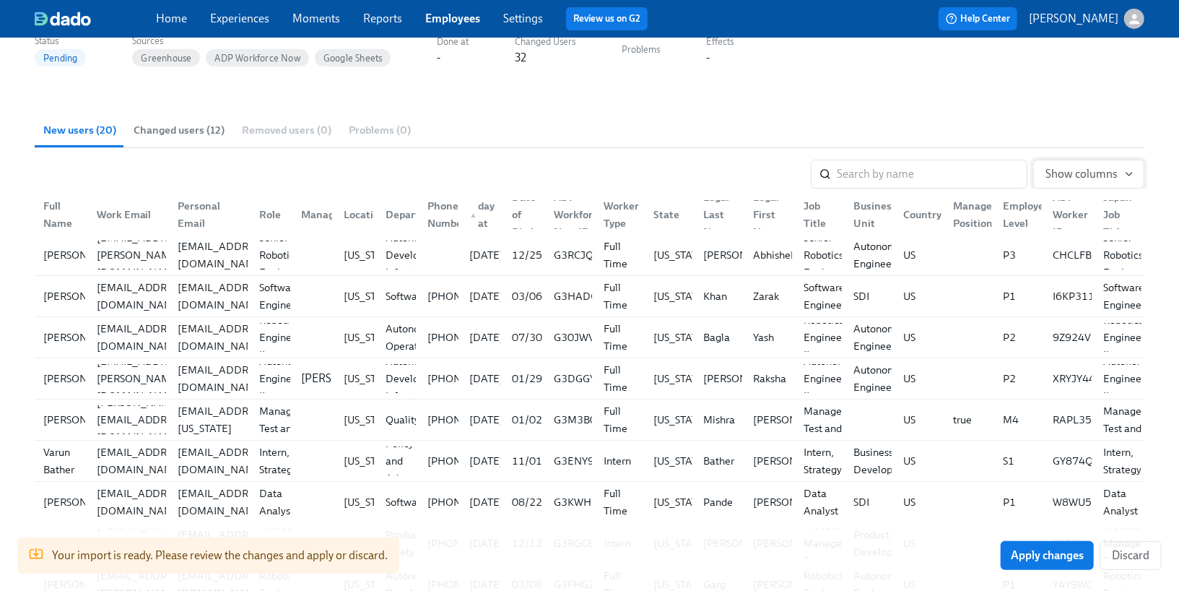
click at [1090, 170] on span "Show columns" at bounding box center [1089, 174] width 87 height 14
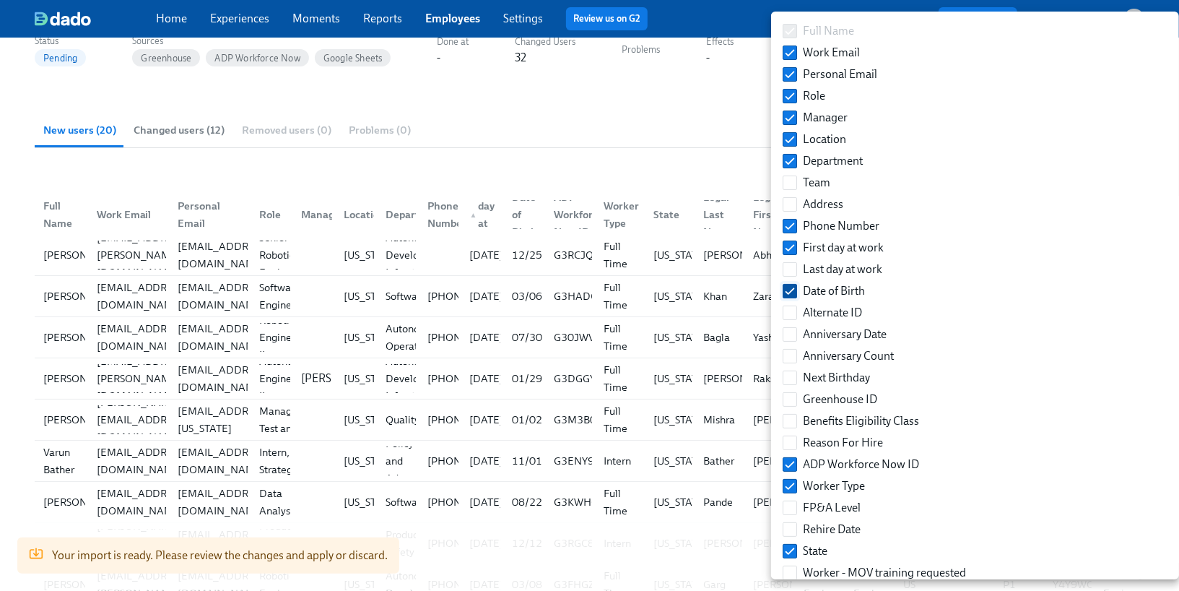
click at [792, 287] on input "Date of Birth" at bounding box center [790, 291] width 13 height 13
checkbox input "false"
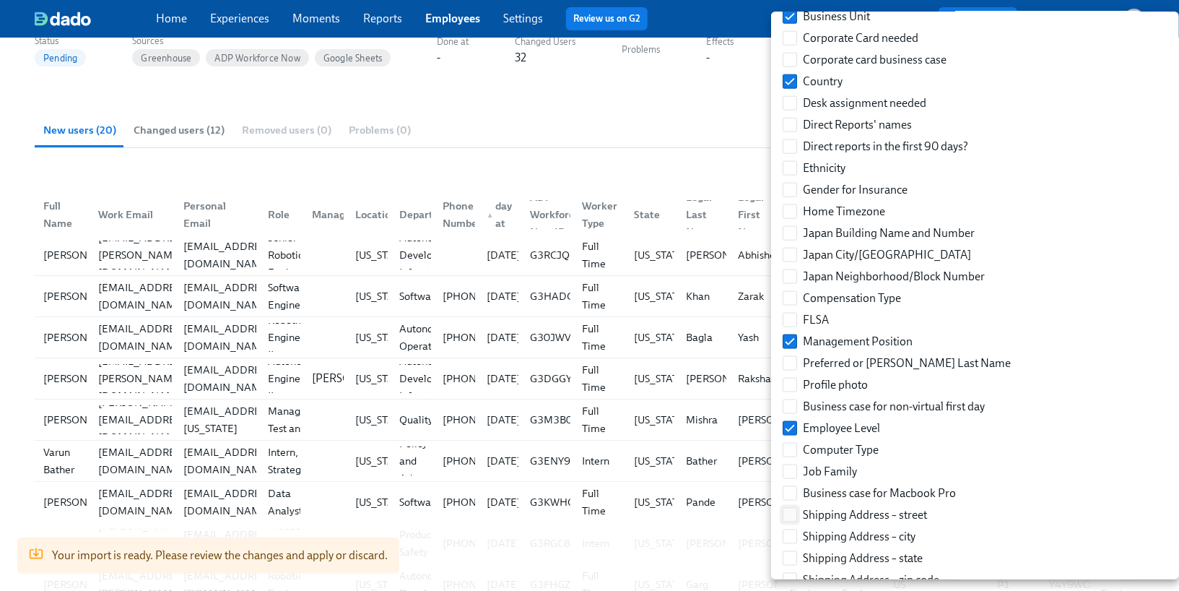
scroll to position [1148, 0]
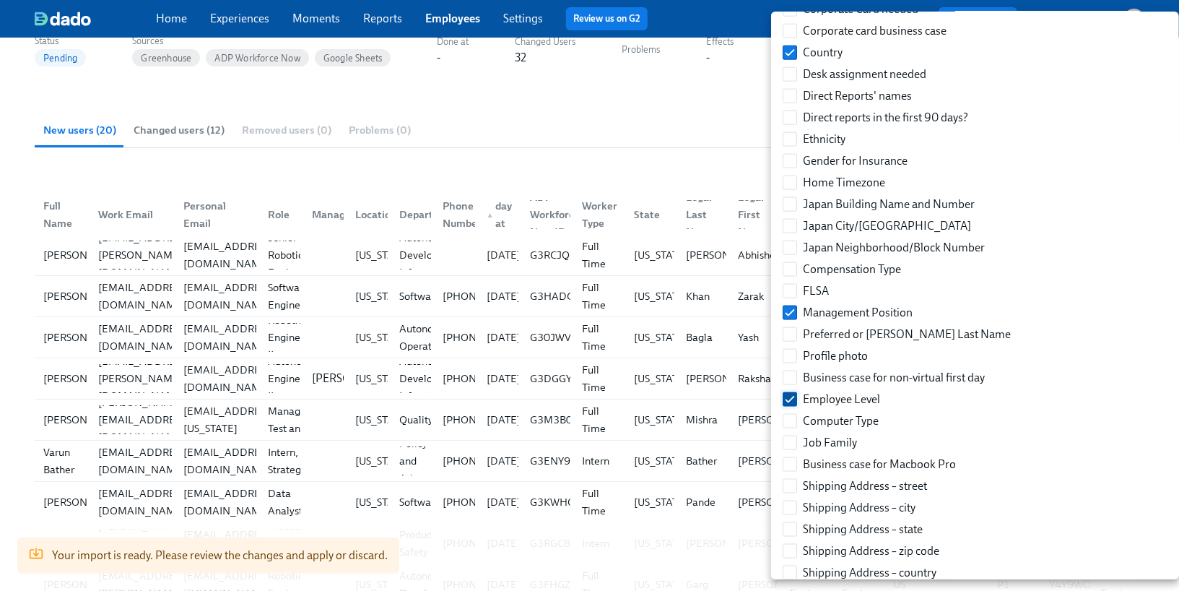
click at [792, 394] on input "Employee Level" at bounding box center [790, 399] width 13 height 13
checkbox input "false"
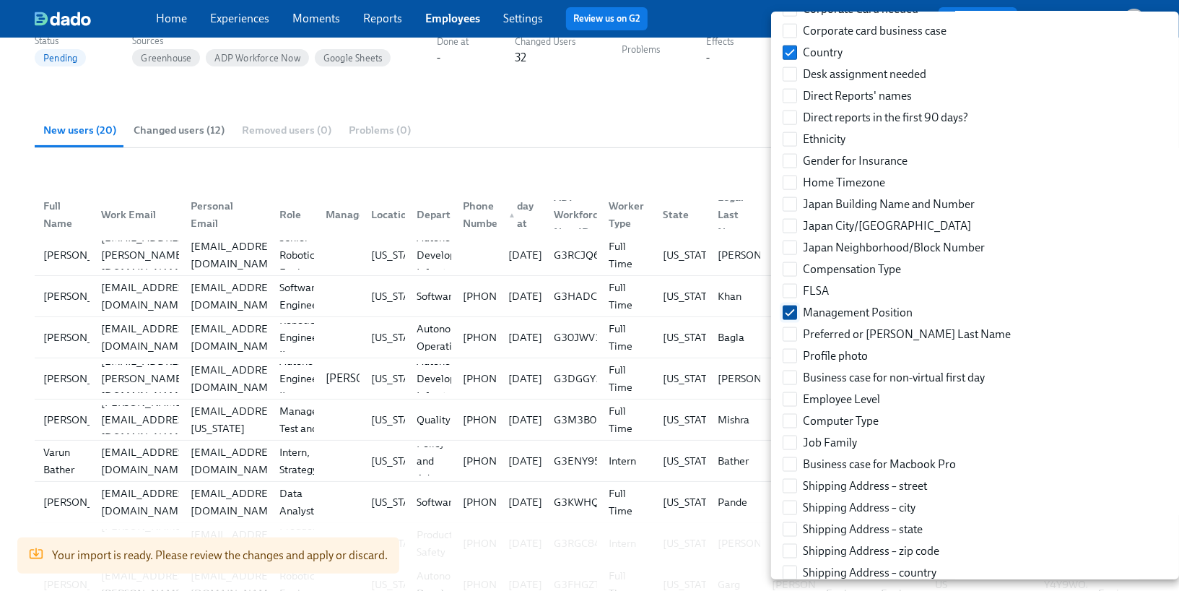
click at [792, 313] on input "Management Position" at bounding box center [790, 312] width 13 height 13
checkbox input "false"
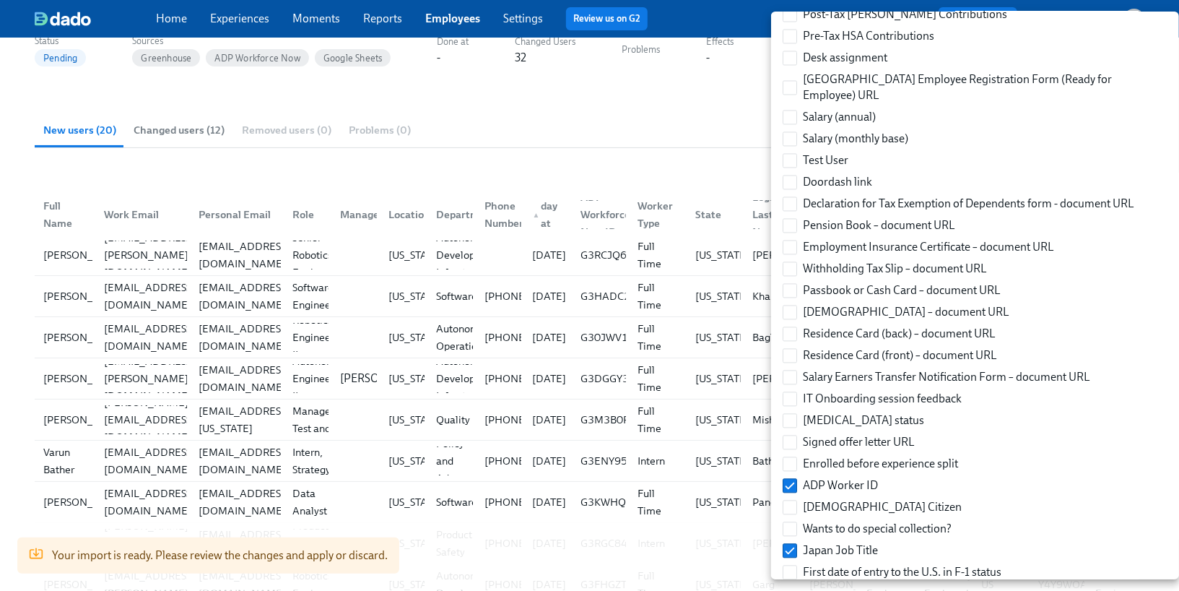
scroll to position [1896, 0]
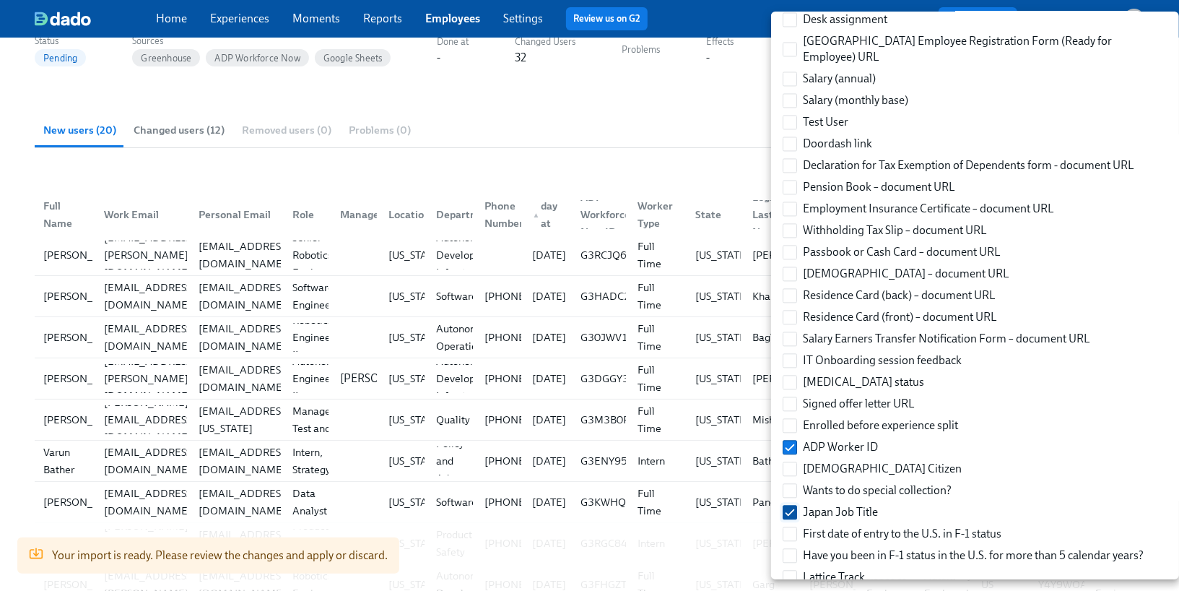
click at [789, 506] on input "Japan Job Title" at bounding box center [790, 512] width 13 height 13
checkbox input "false"
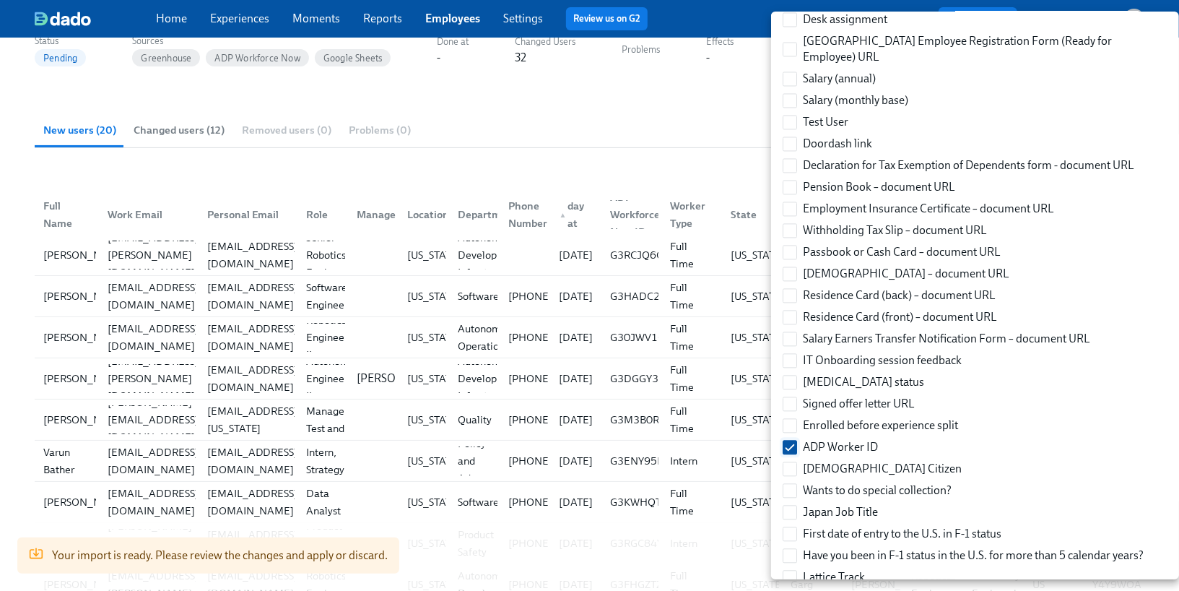
click at [788, 441] on input "ADP Worker ID" at bounding box center [790, 447] width 13 height 13
checkbox input "false"
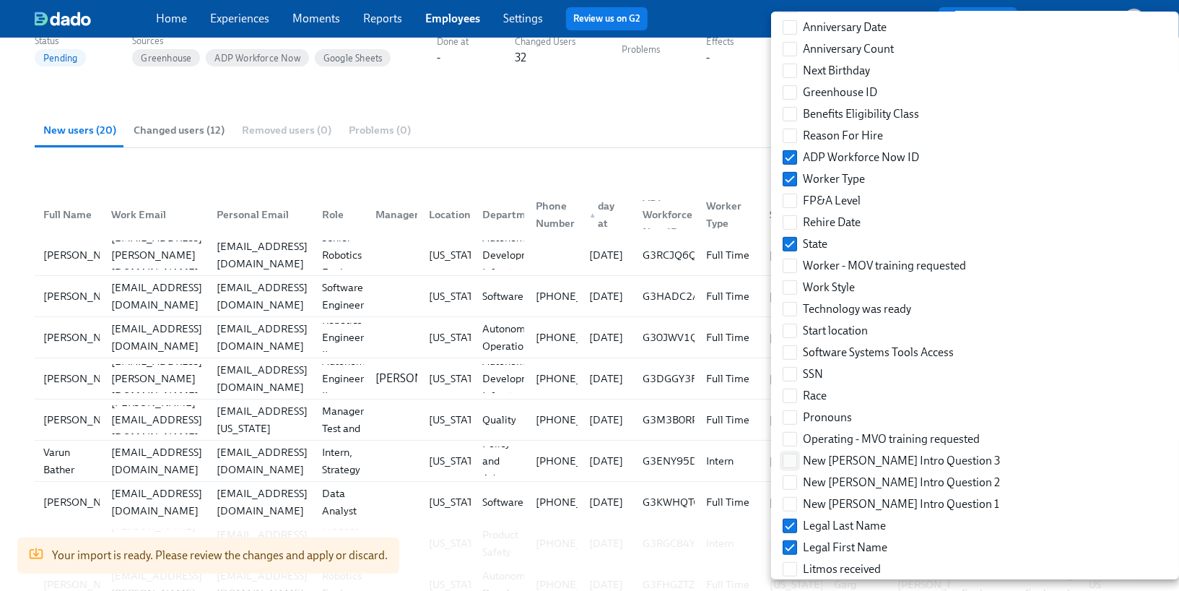
scroll to position [290, 0]
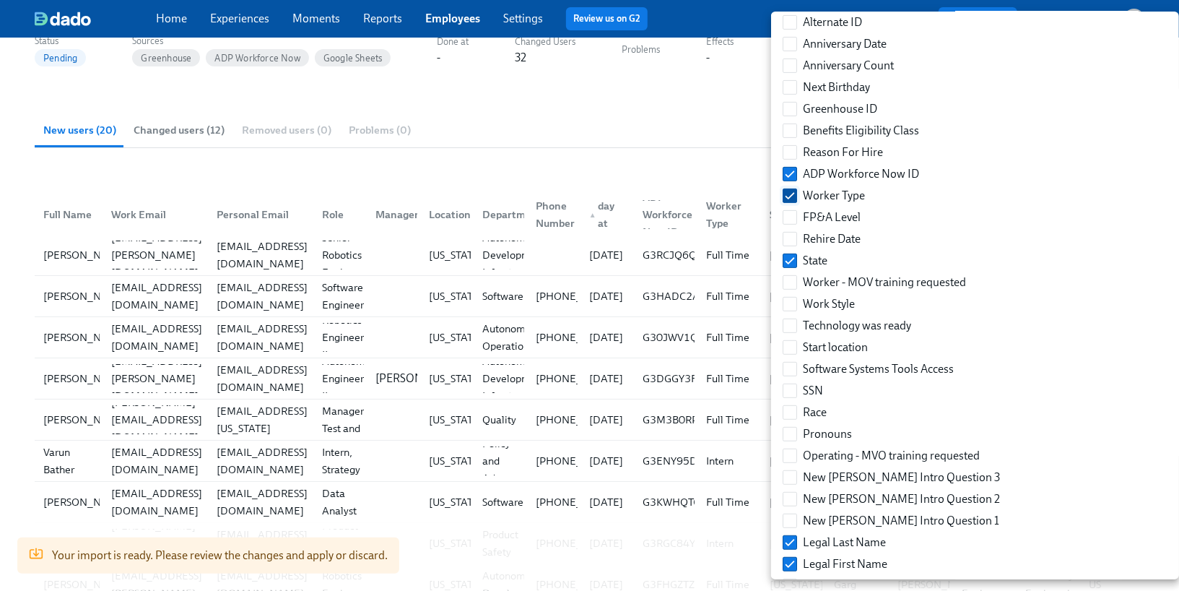
click at [787, 194] on input "Worker Type" at bounding box center [790, 195] width 13 height 13
checkbox input "false"
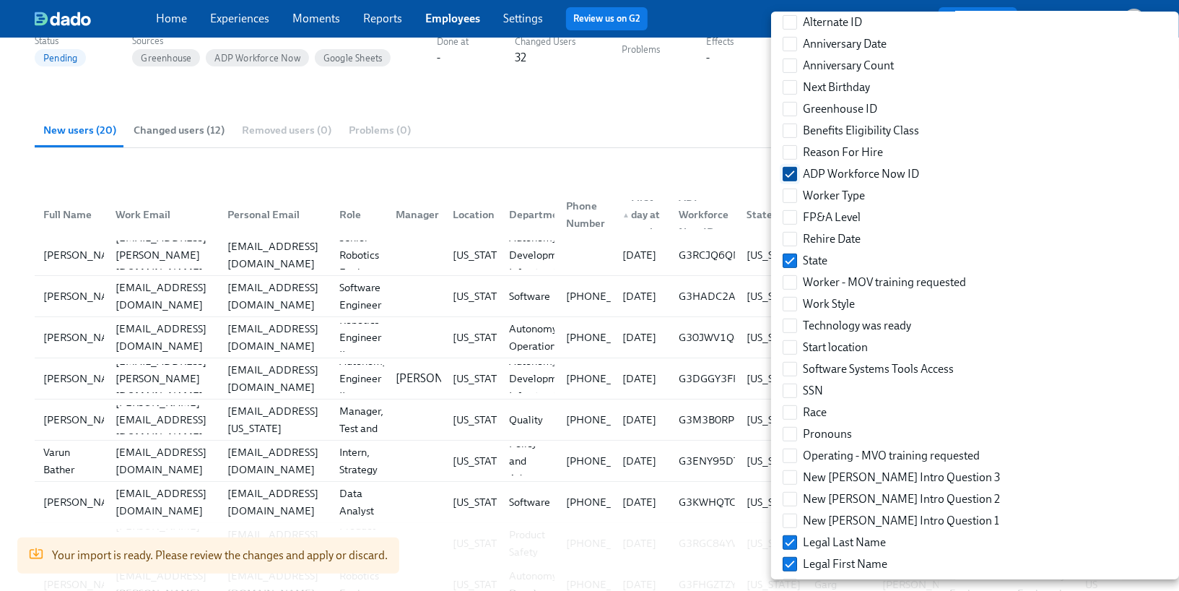
click at [787, 175] on input "ADP Workforce Now ID" at bounding box center [790, 174] width 13 height 13
checkbox input "false"
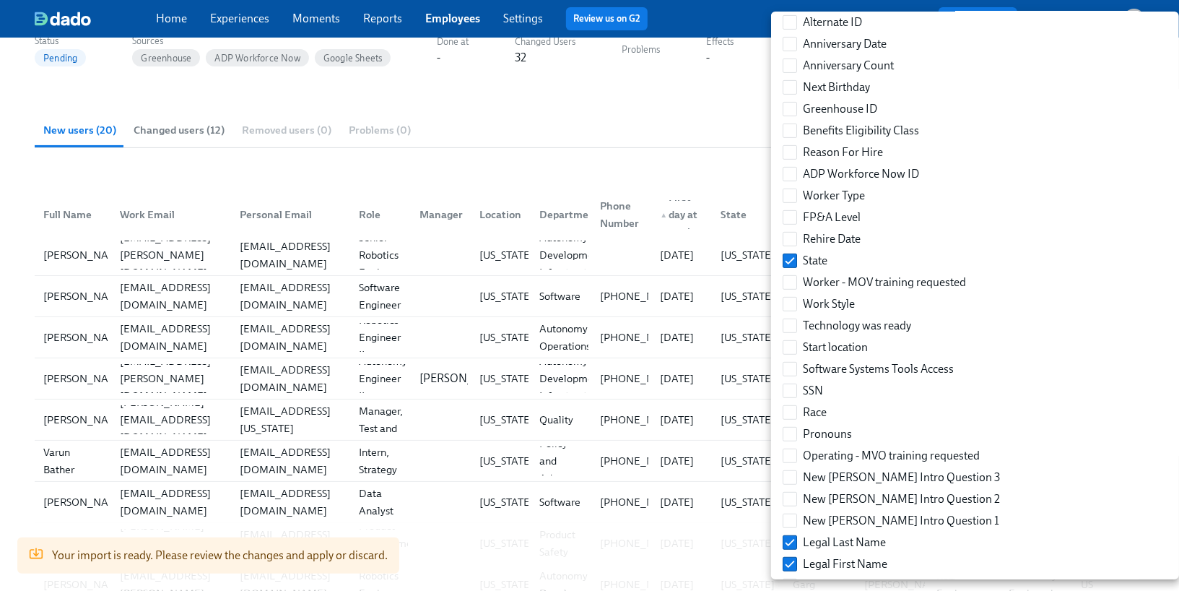
click at [698, 568] on div at bounding box center [589, 295] width 1179 height 591
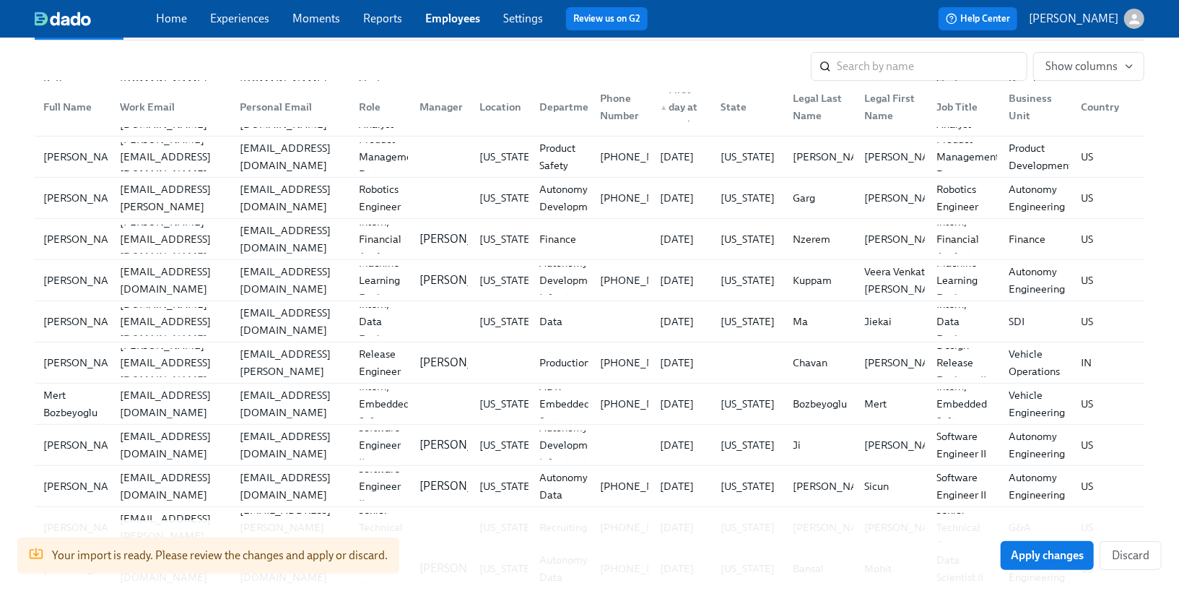
scroll to position [0, 0]
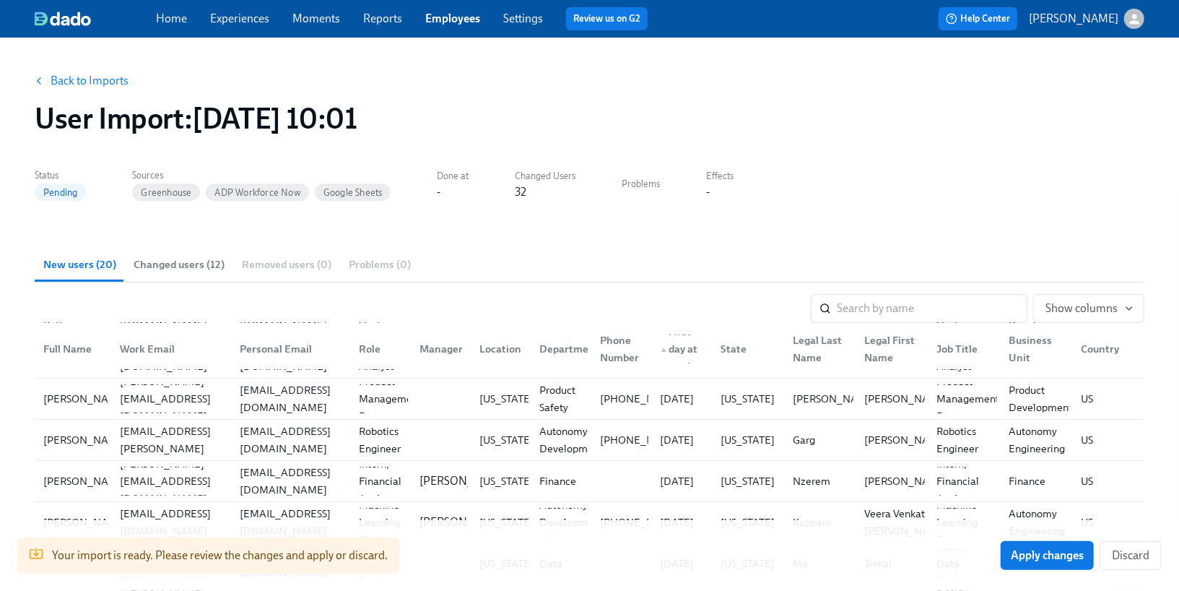
click at [93, 78] on link "Back to Imports" at bounding box center [90, 81] width 78 height 14
